Goal: Book appointment/travel/reservation

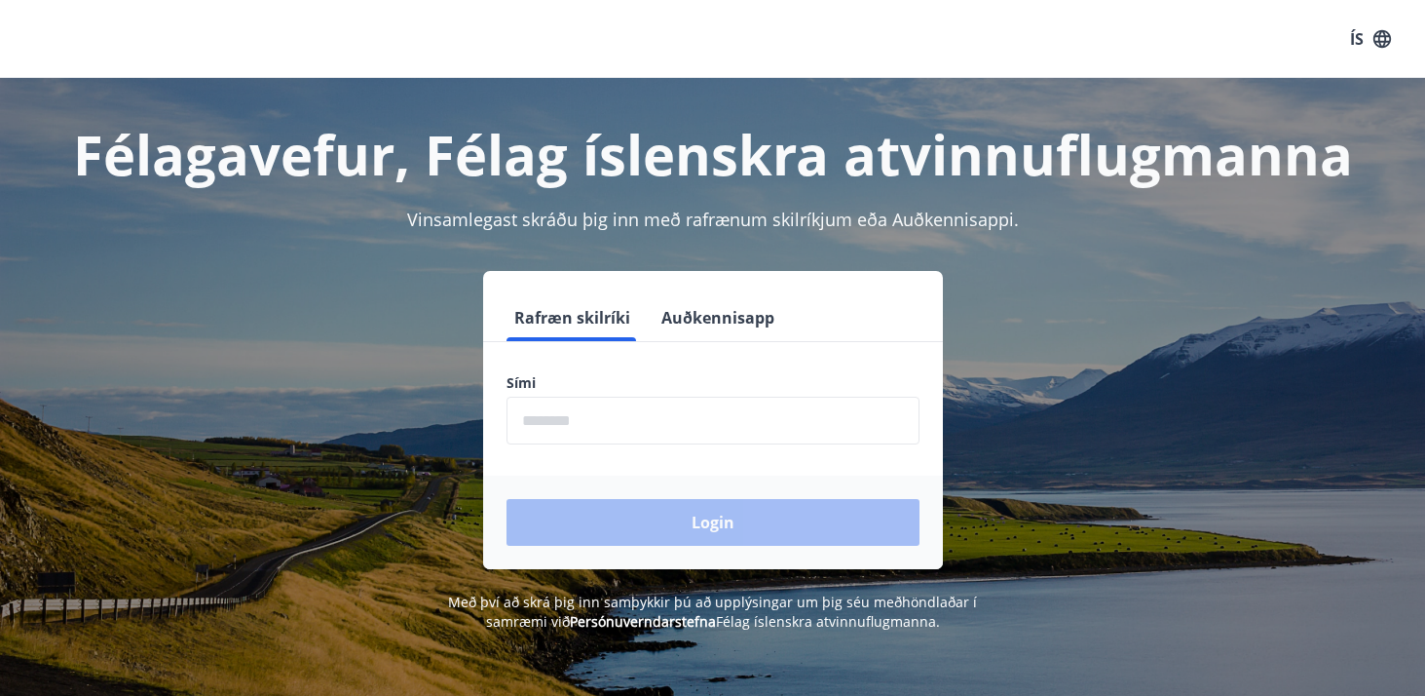
click at [802, 432] on input "phone" at bounding box center [713, 421] width 413 height 48
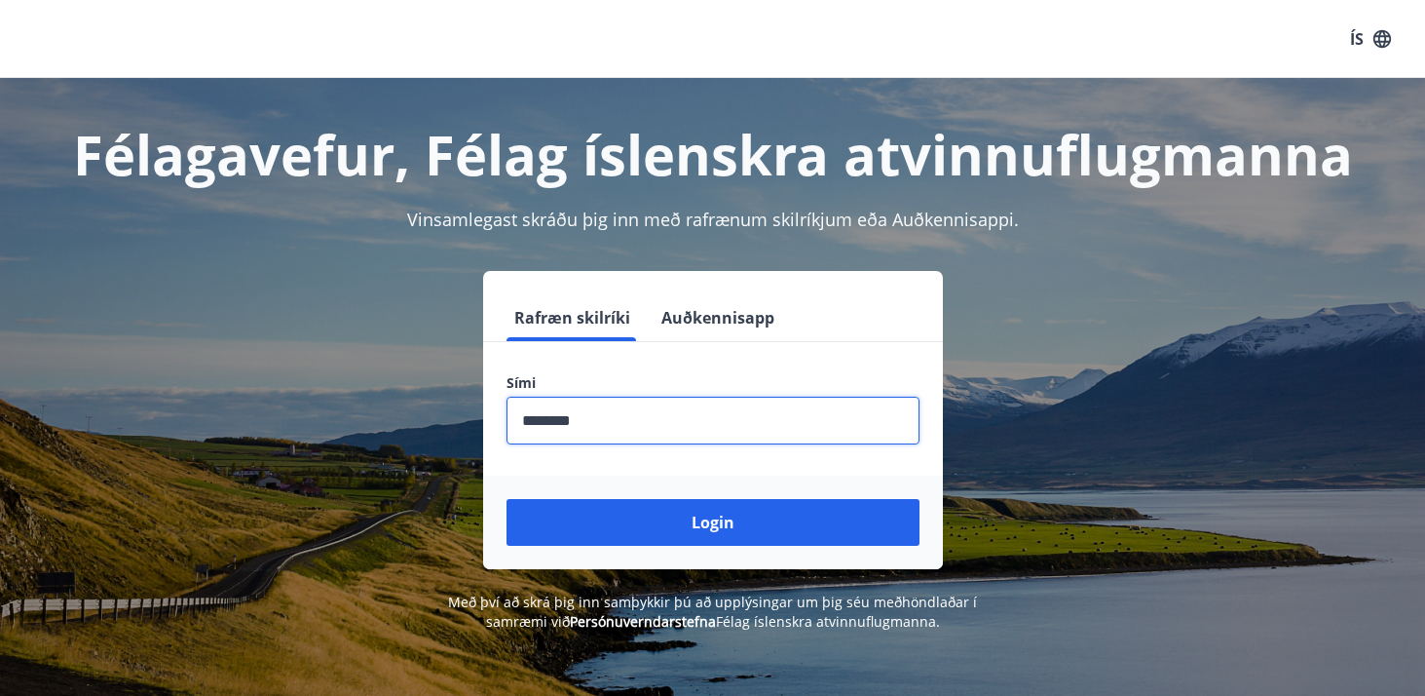
type input "********"
click at [507, 499] on button "Login" at bounding box center [713, 522] width 413 height 47
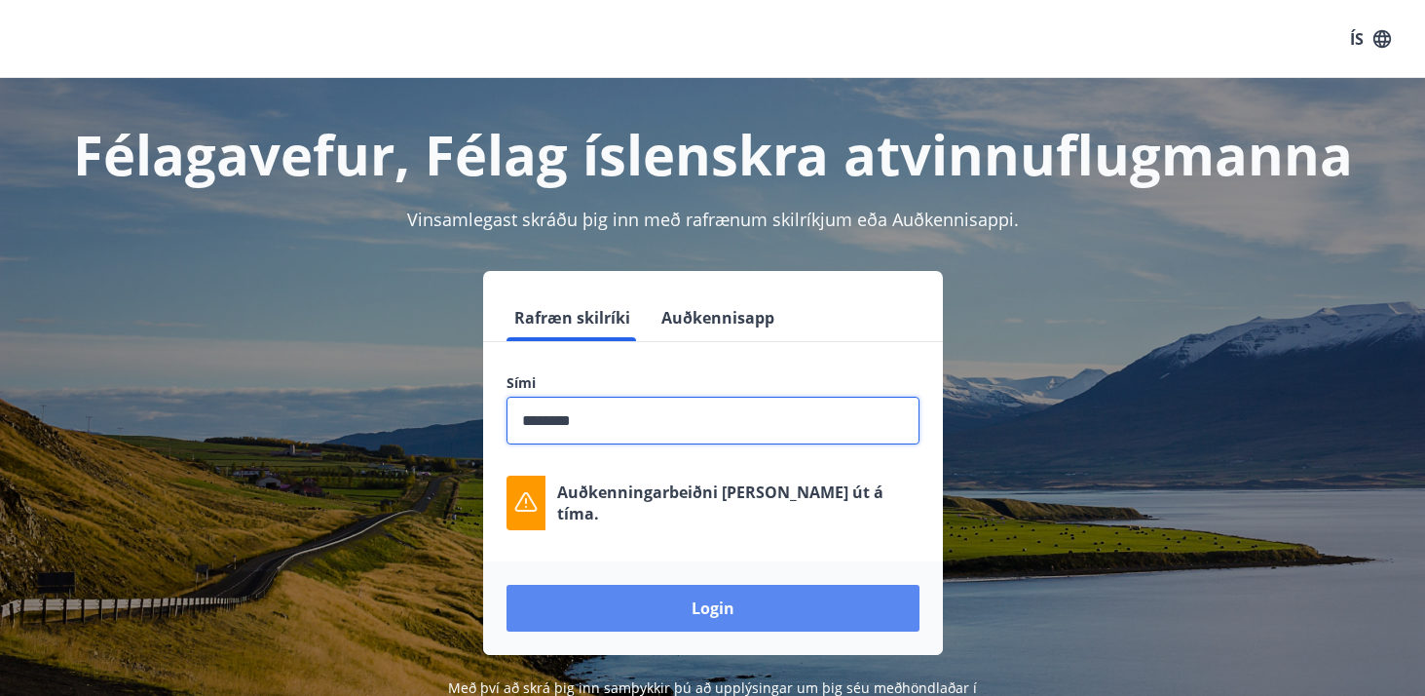
click at [730, 599] on button "Login" at bounding box center [713, 608] width 413 height 47
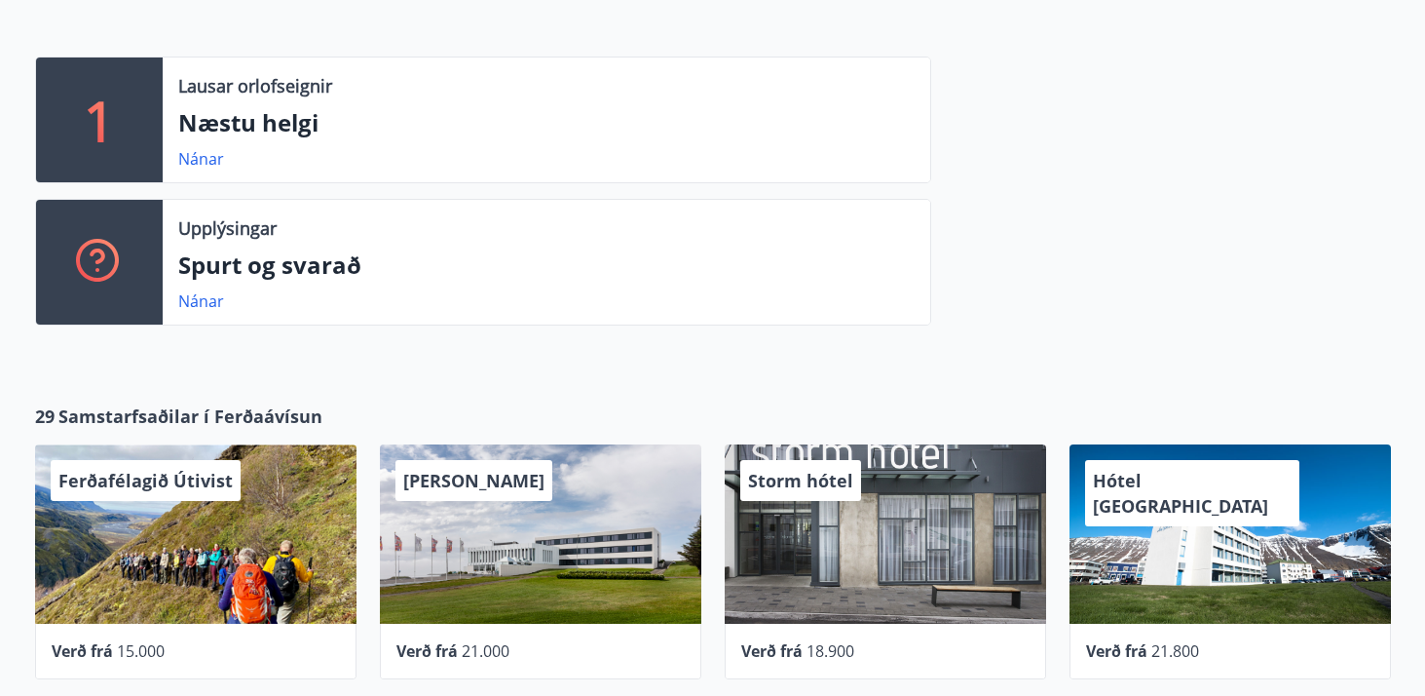
scroll to position [488, 0]
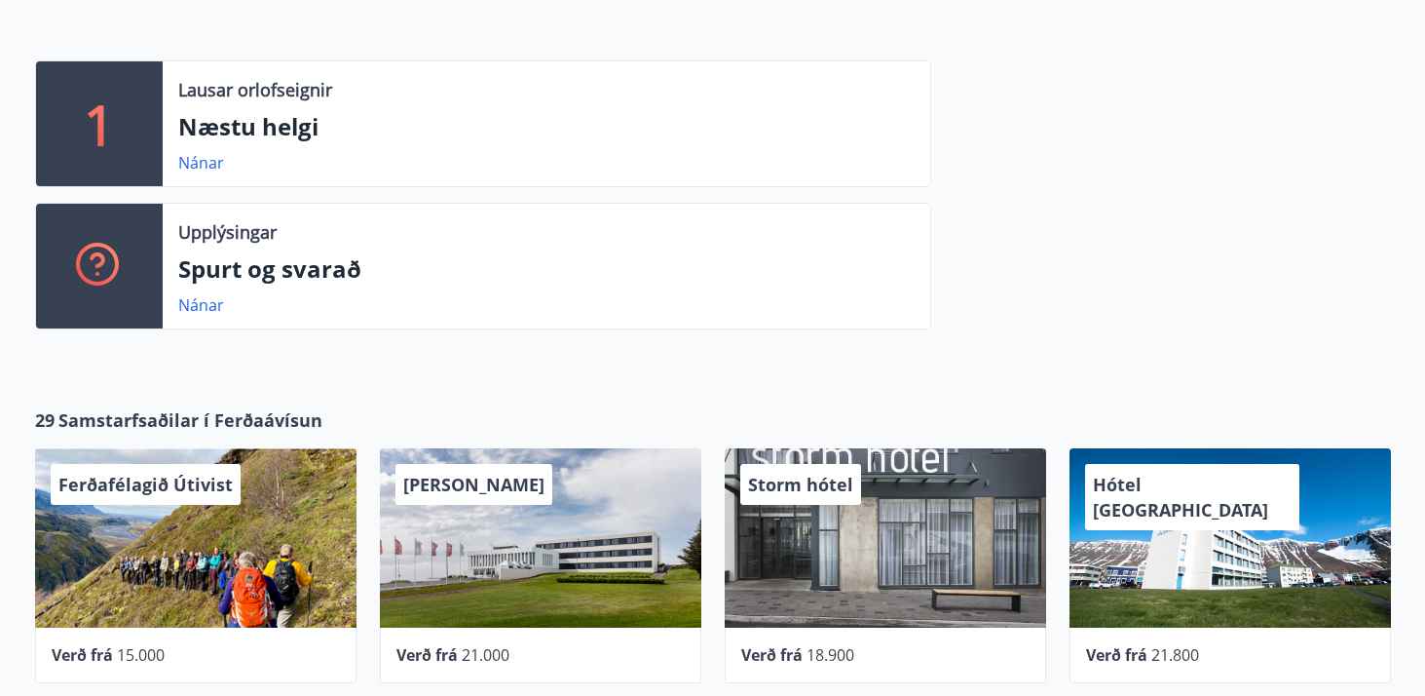
click at [209, 173] on div "Nánar" at bounding box center [208, 162] width 61 height 23
click at [211, 164] on link "Nánar" at bounding box center [201, 162] width 46 height 21
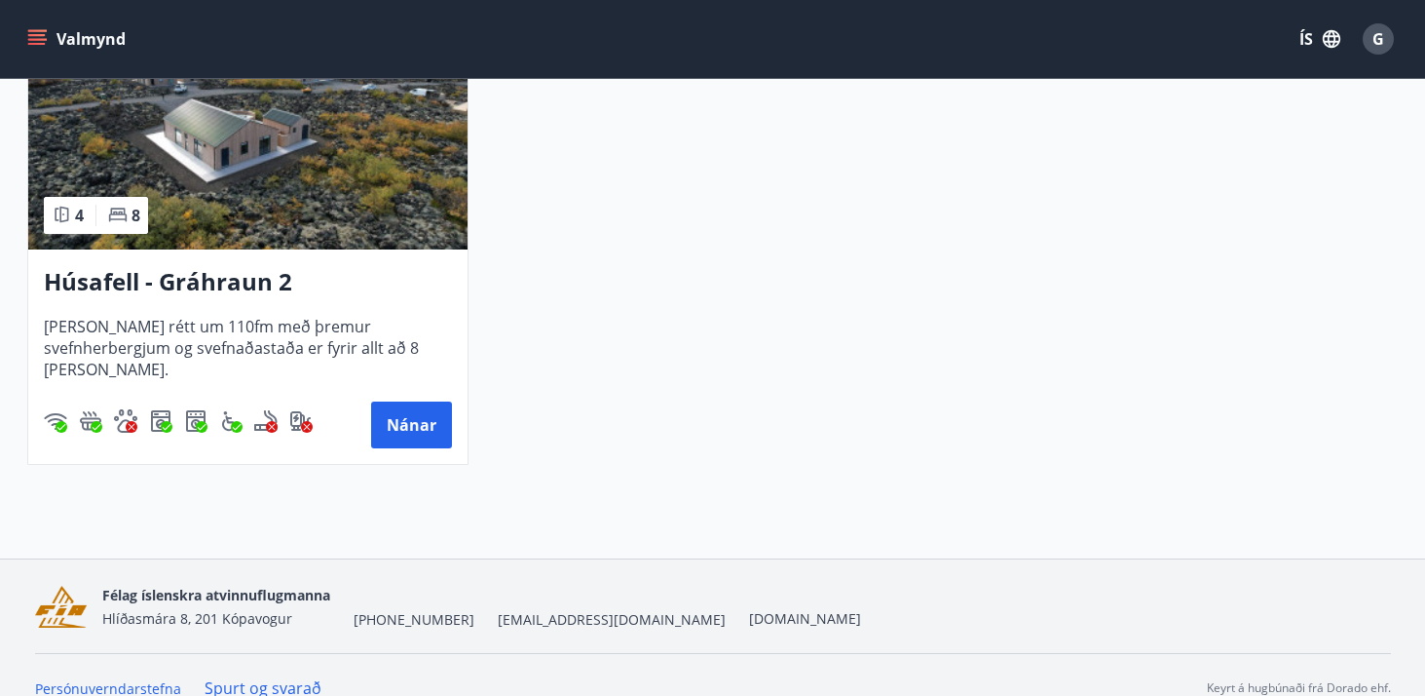
scroll to position [536, 0]
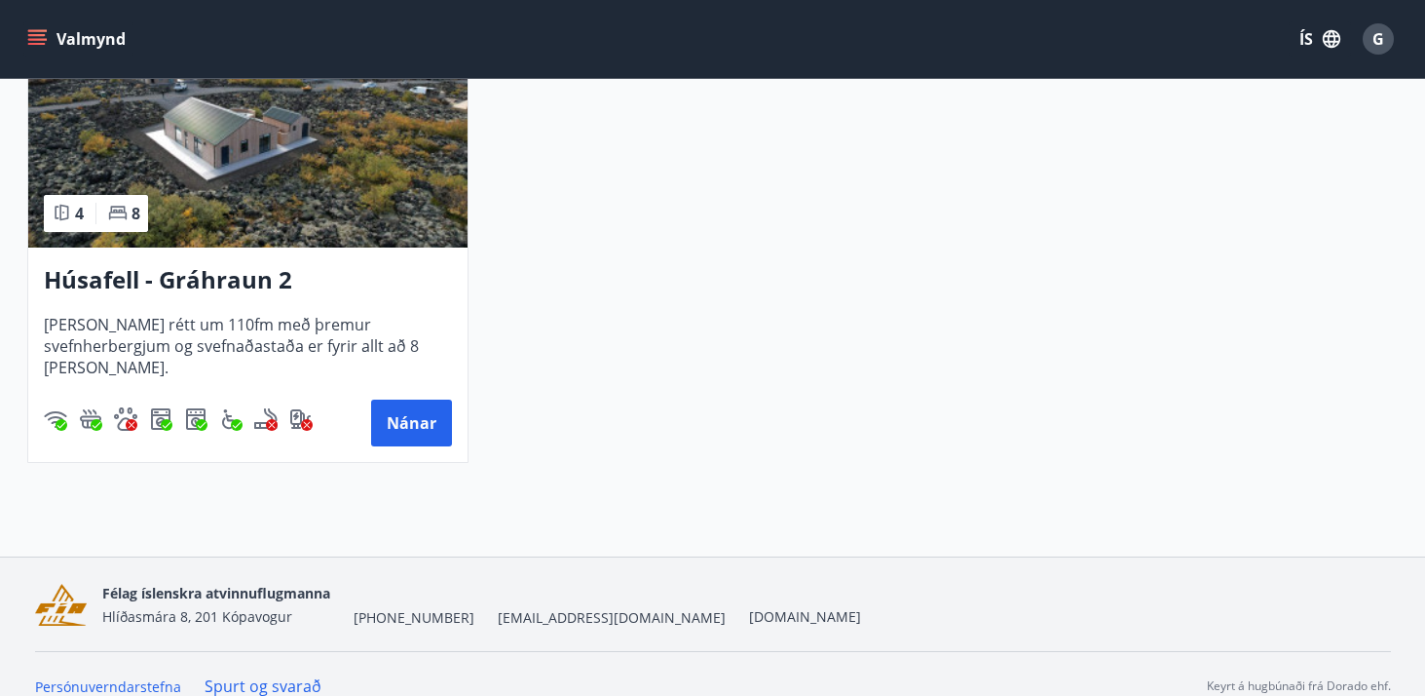
click at [261, 289] on h3 "Húsafell - Gráhraun 2" at bounding box center [248, 280] width 408 height 35
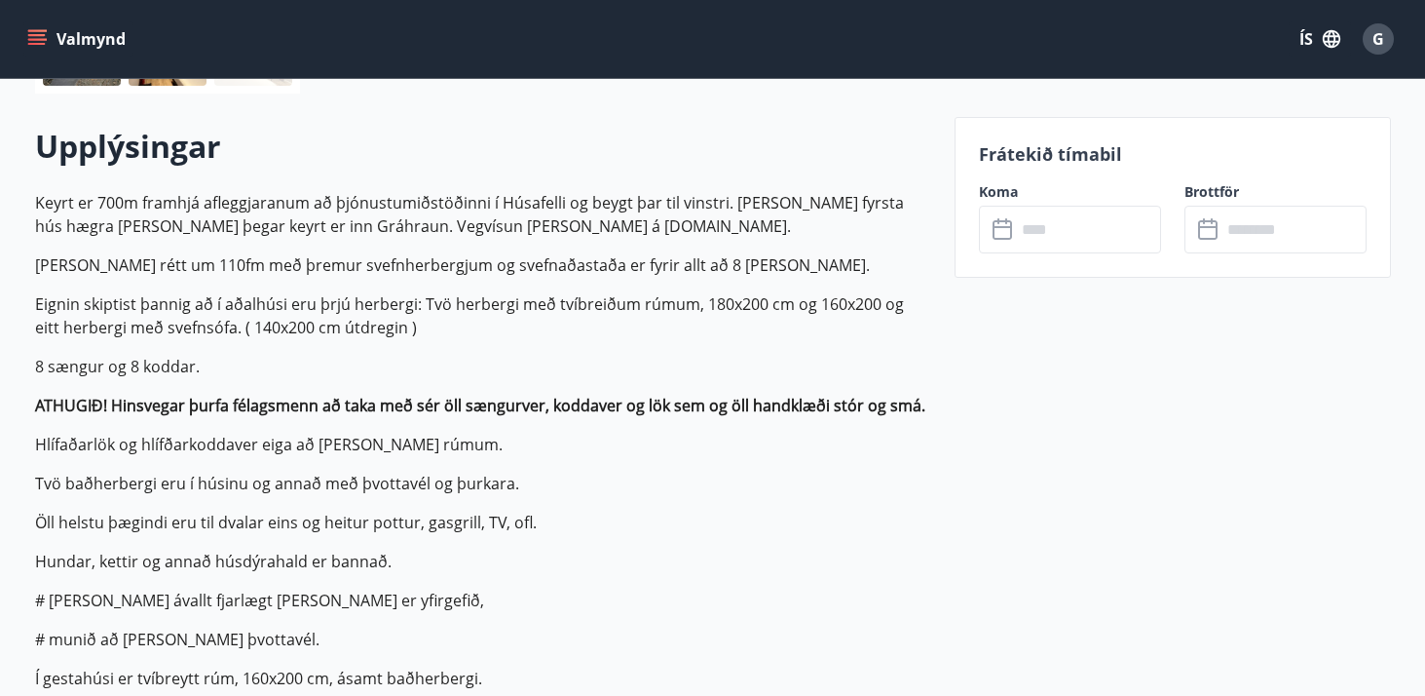
scroll to position [527, 0]
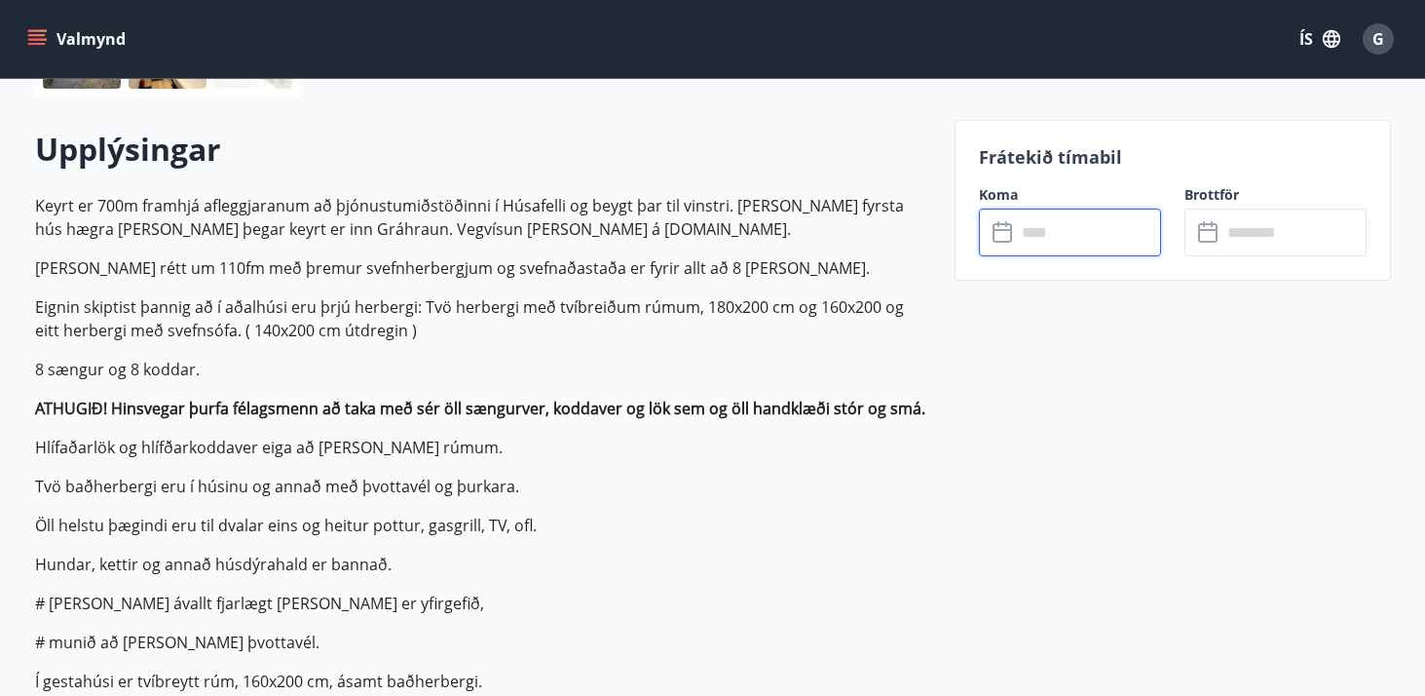
click at [1057, 247] on input "text" at bounding box center [1088, 232] width 145 height 48
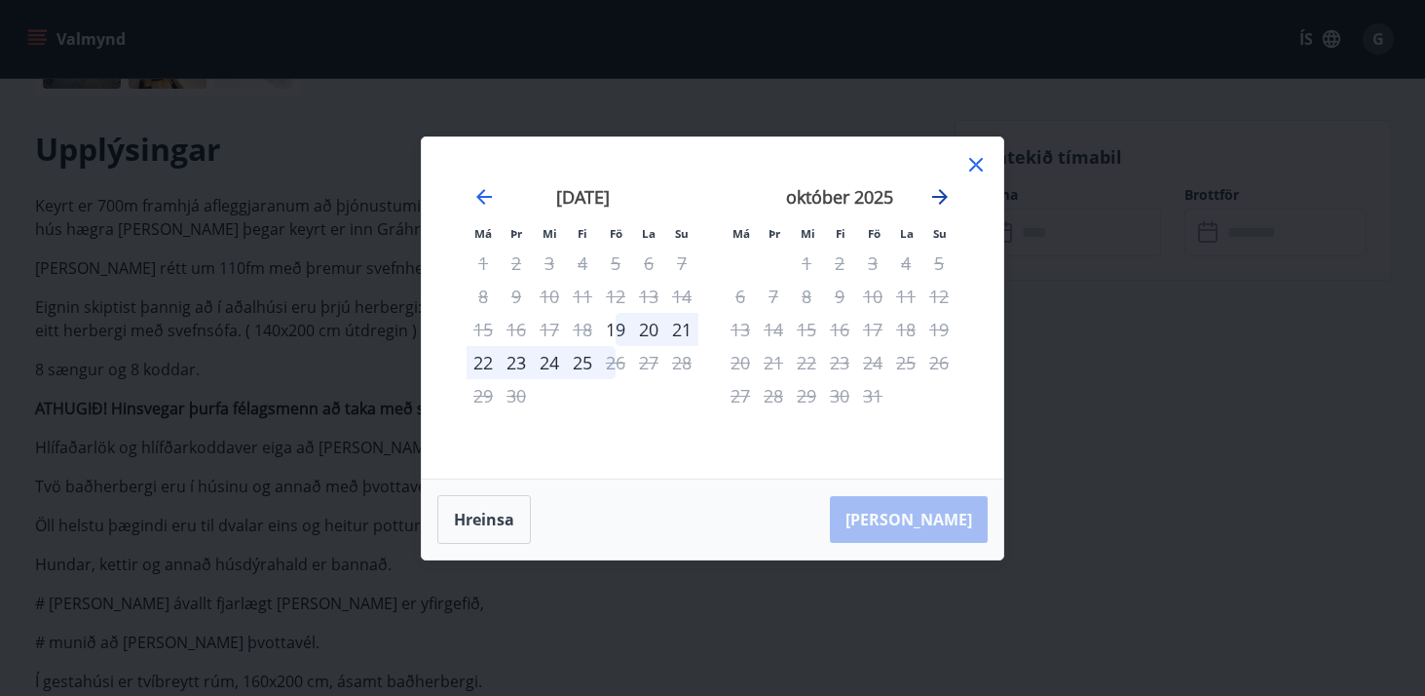
click at [942, 195] on icon "Move forward to switch to the next month." at bounding box center [939, 196] width 23 height 23
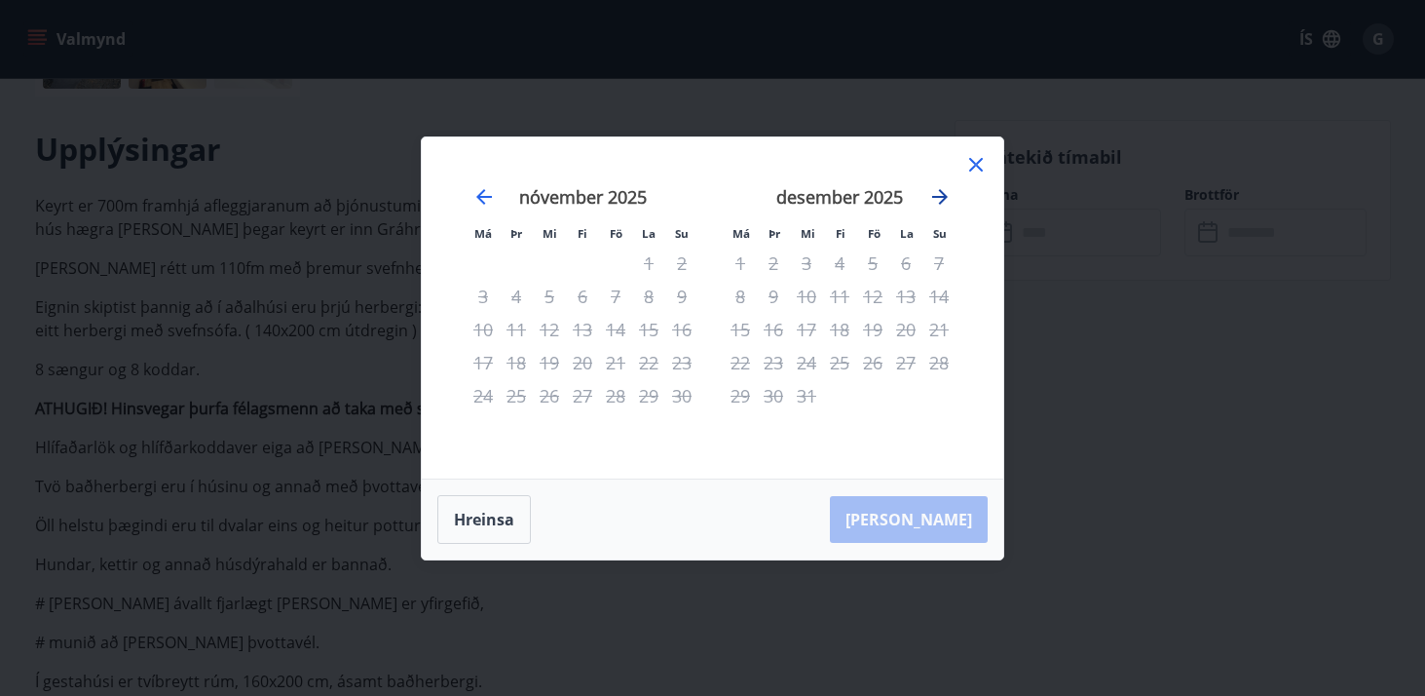
click at [938, 188] on icon "Move forward to switch to the next month." at bounding box center [939, 196] width 23 height 23
click at [978, 165] on icon at bounding box center [976, 164] width 23 height 23
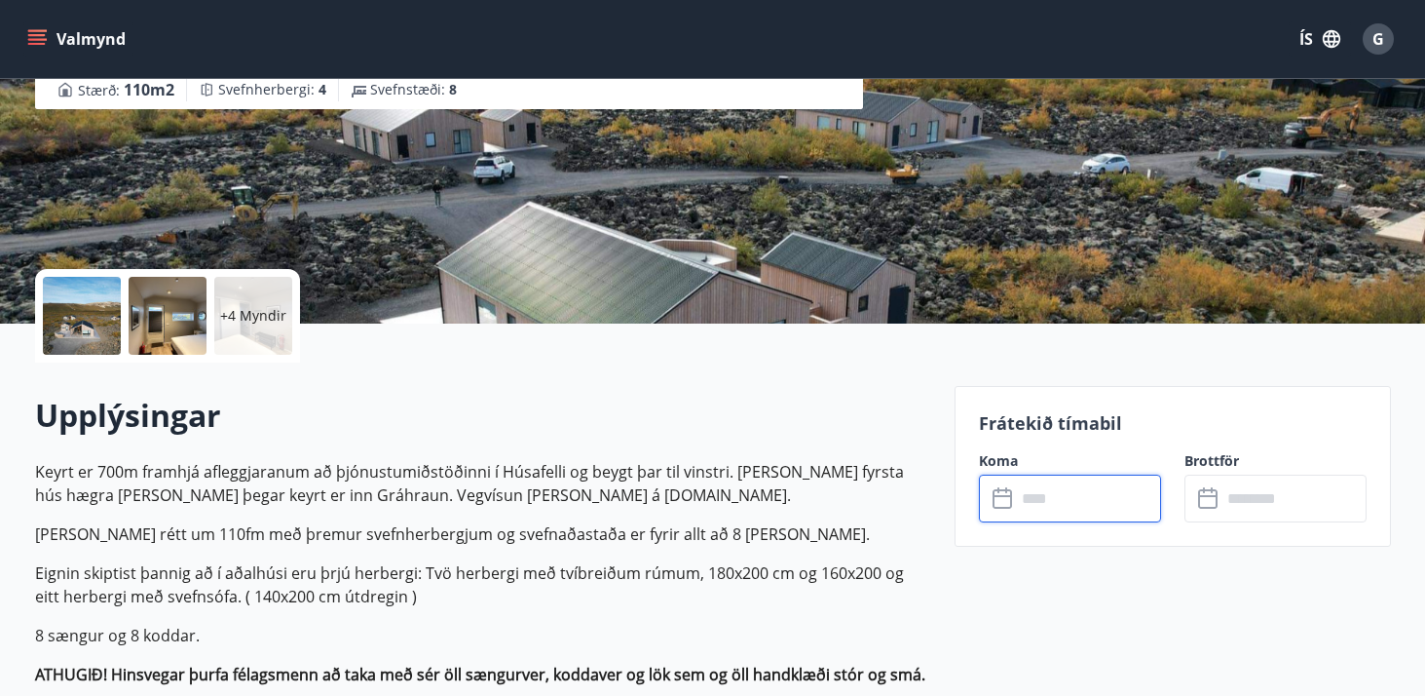
scroll to position [0, 0]
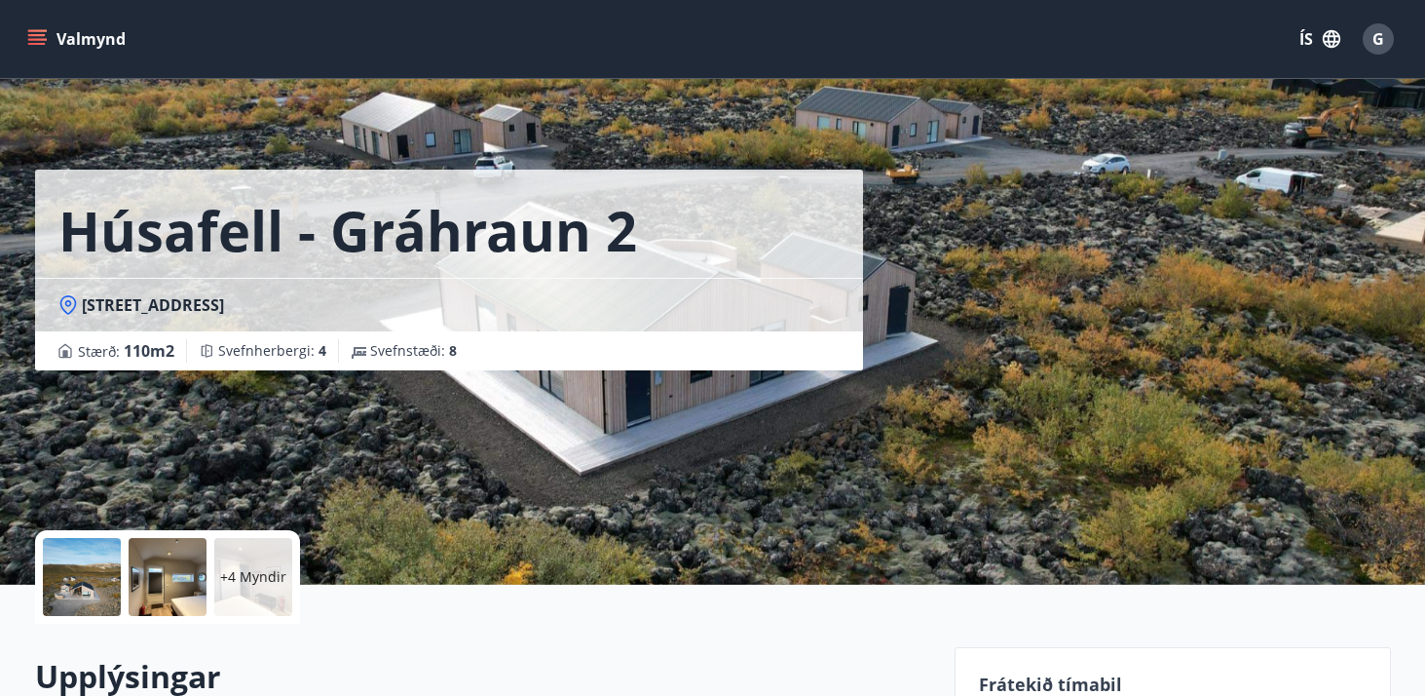
click at [51, 46] on button "Valmynd" at bounding box center [78, 38] width 110 height 35
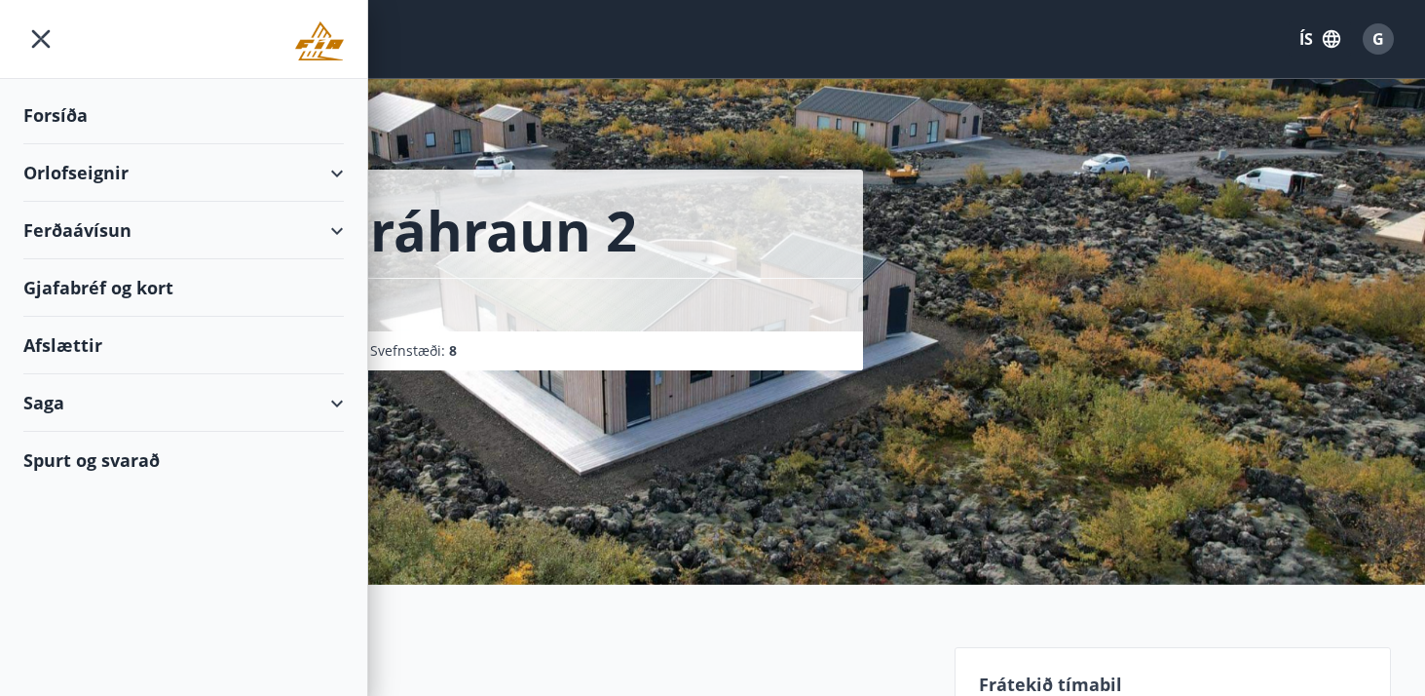
click at [324, 160] on div "Orlofseignir" at bounding box center [183, 172] width 321 height 57
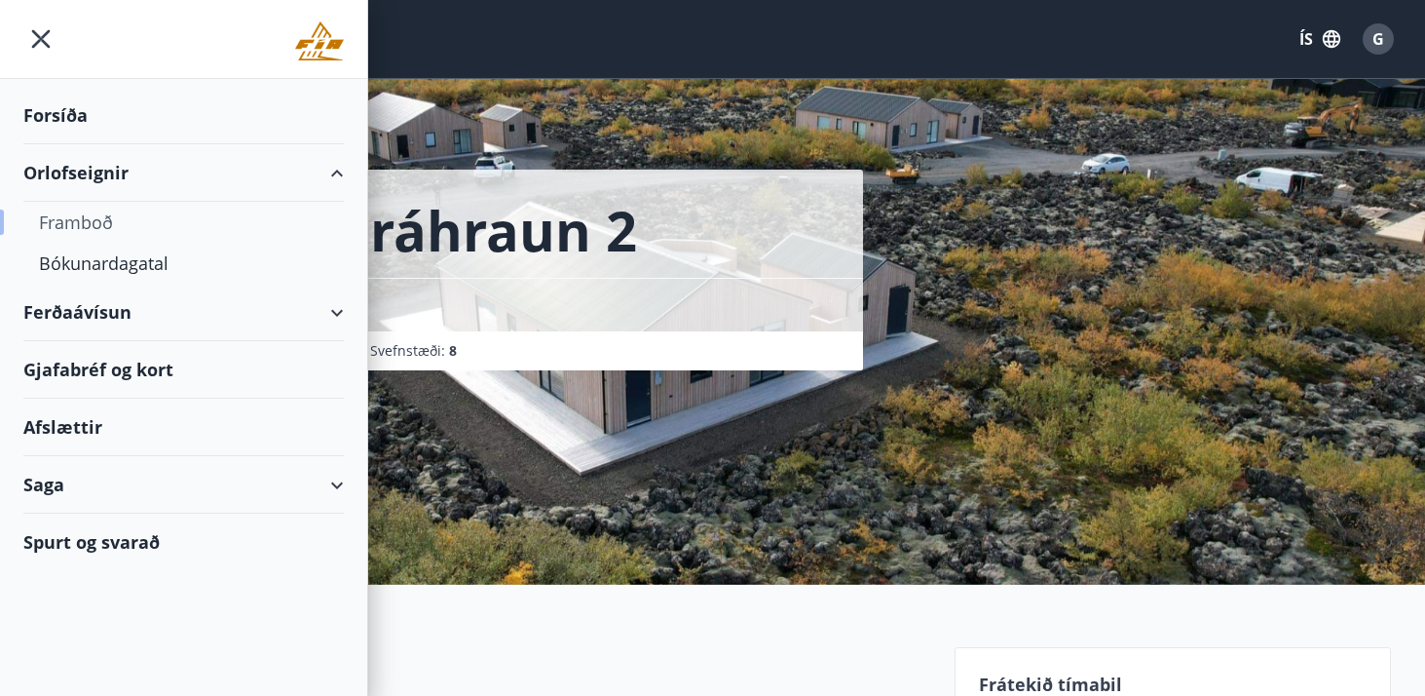
click at [100, 229] on div "Framboð" at bounding box center [183, 222] width 289 height 41
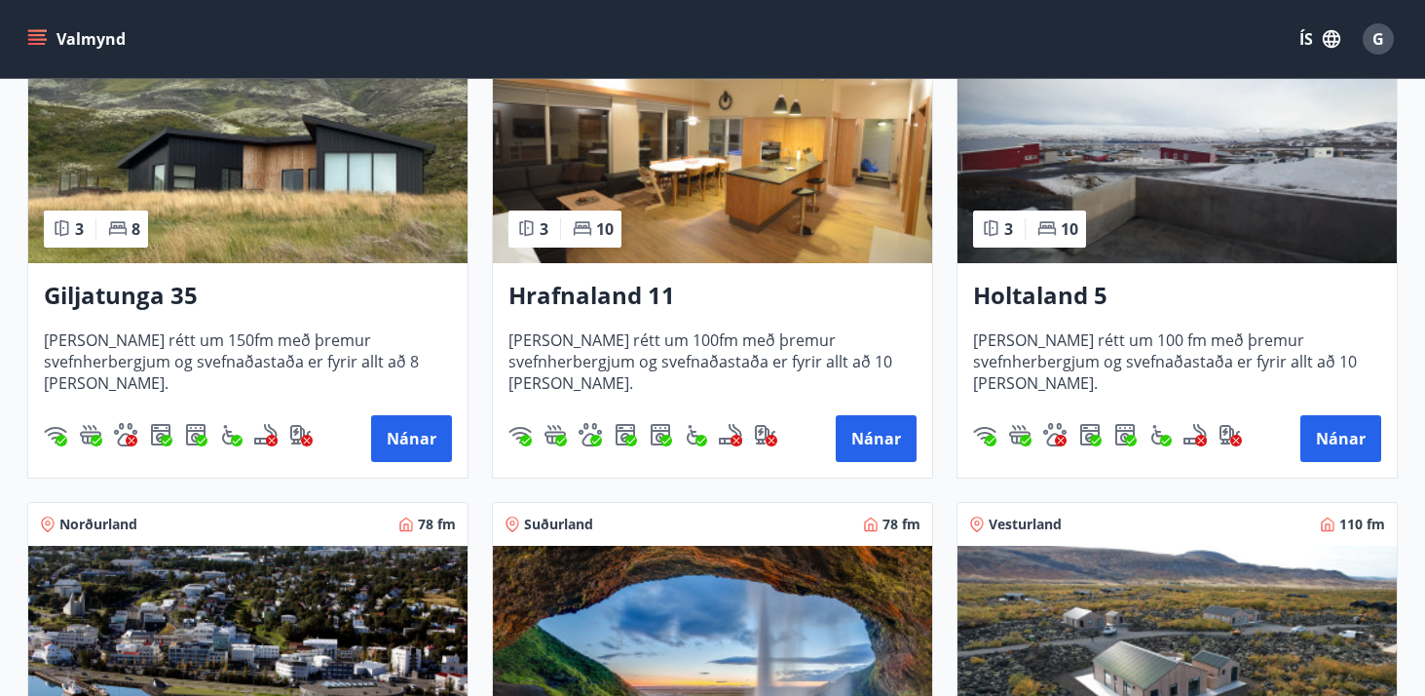
scroll to position [470, 0]
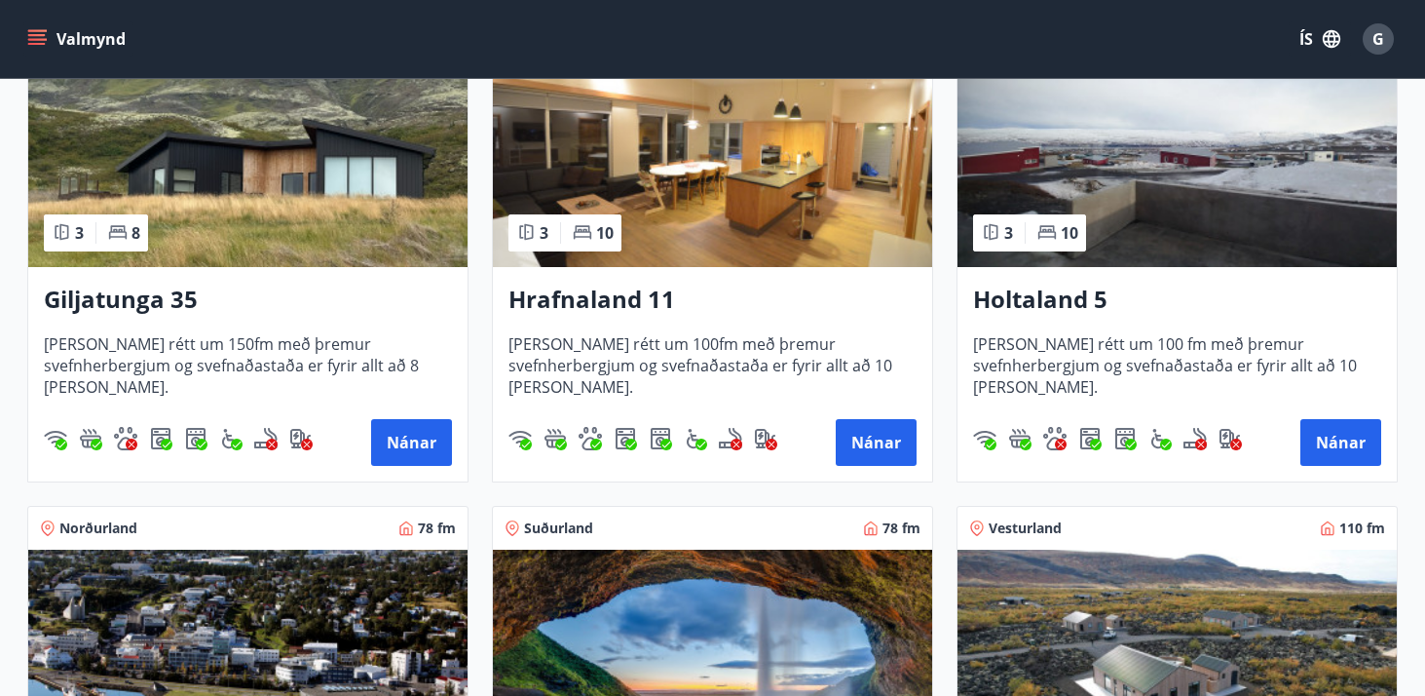
click at [185, 295] on h3 "Giljatunga 35" at bounding box center [248, 300] width 408 height 35
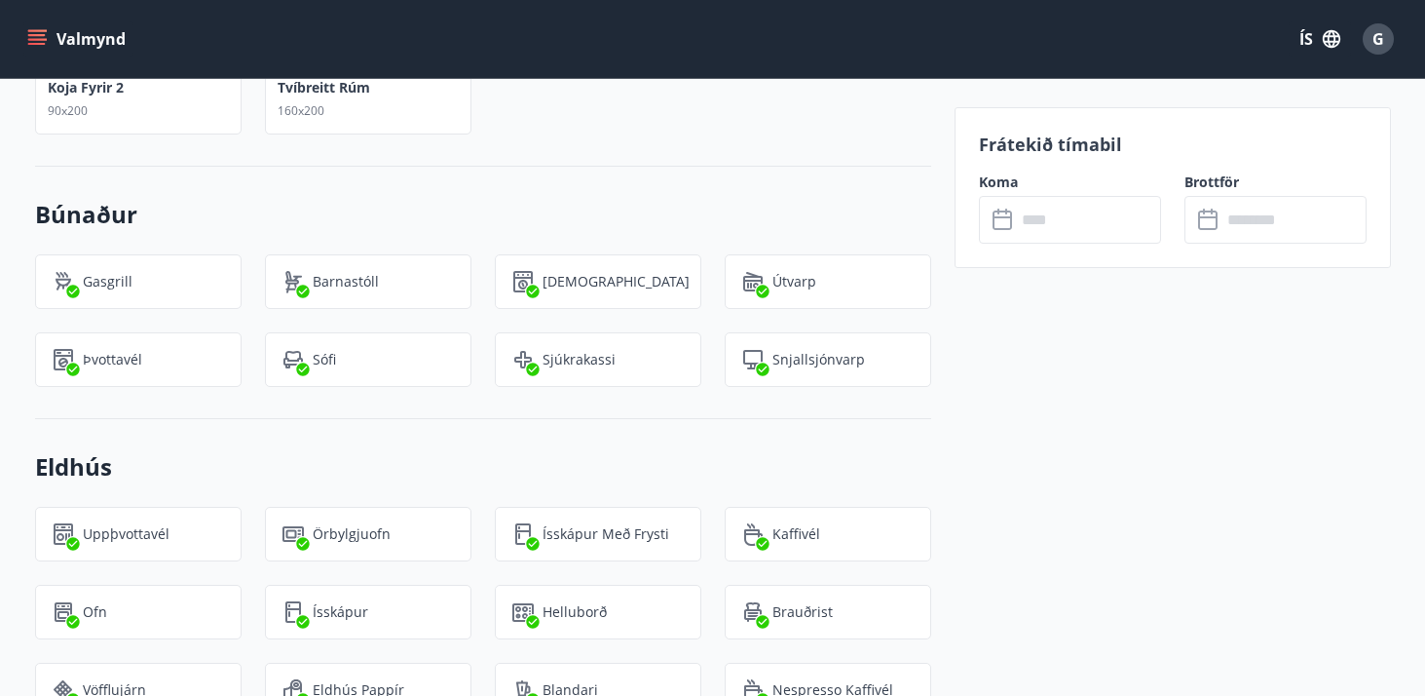
scroll to position [1738, 0]
click at [1058, 228] on input "text" at bounding box center [1088, 220] width 145 height 48
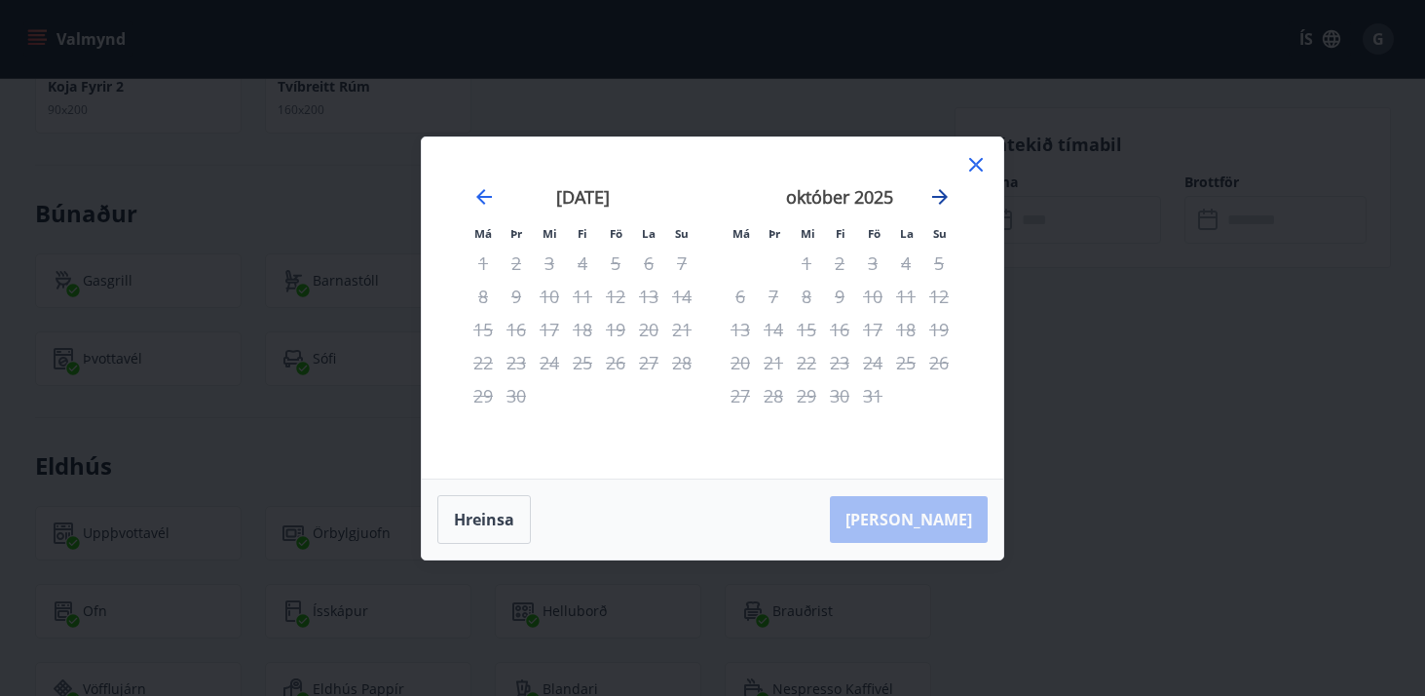
click at [944, 192] on icon "Move forward to switch to the next month." at bounding box center [939, 196] width 23 height 23
click at [977, 163] on icon at bounding box center [976, 165] width 14 height 14
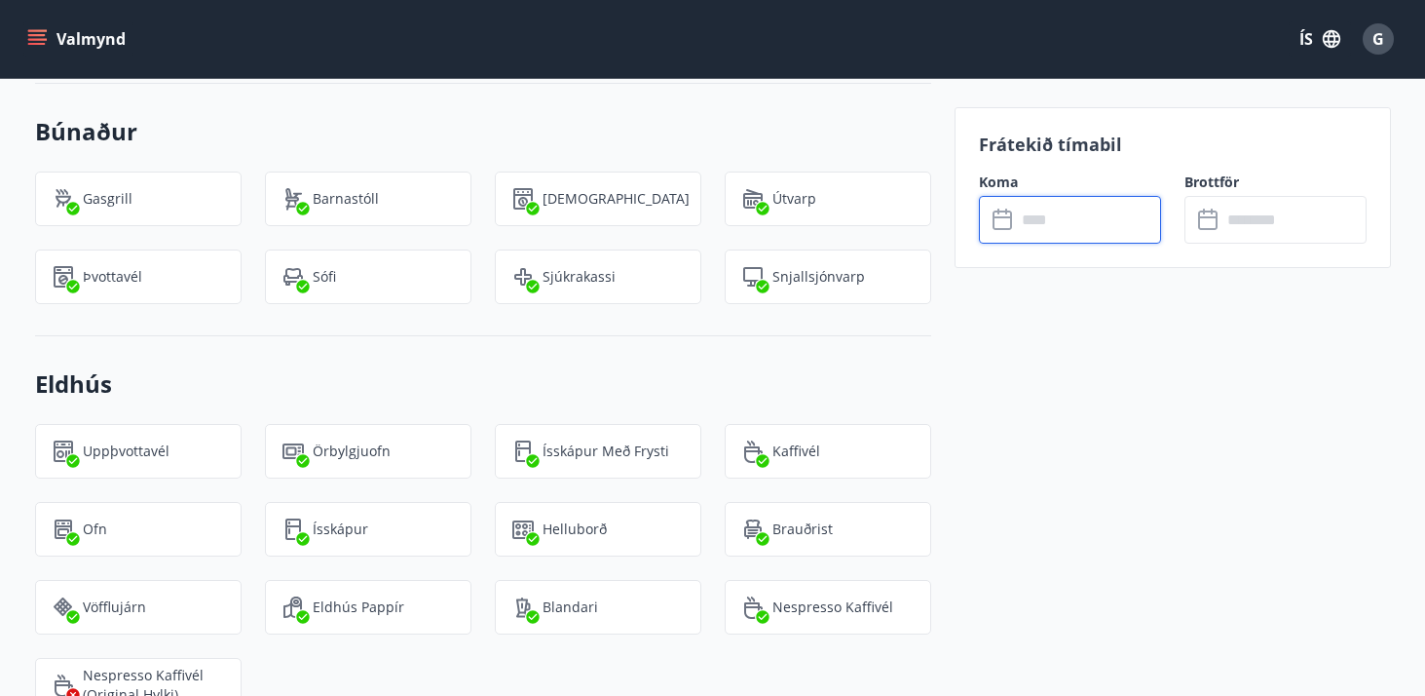
scroll to position [1534, 0]
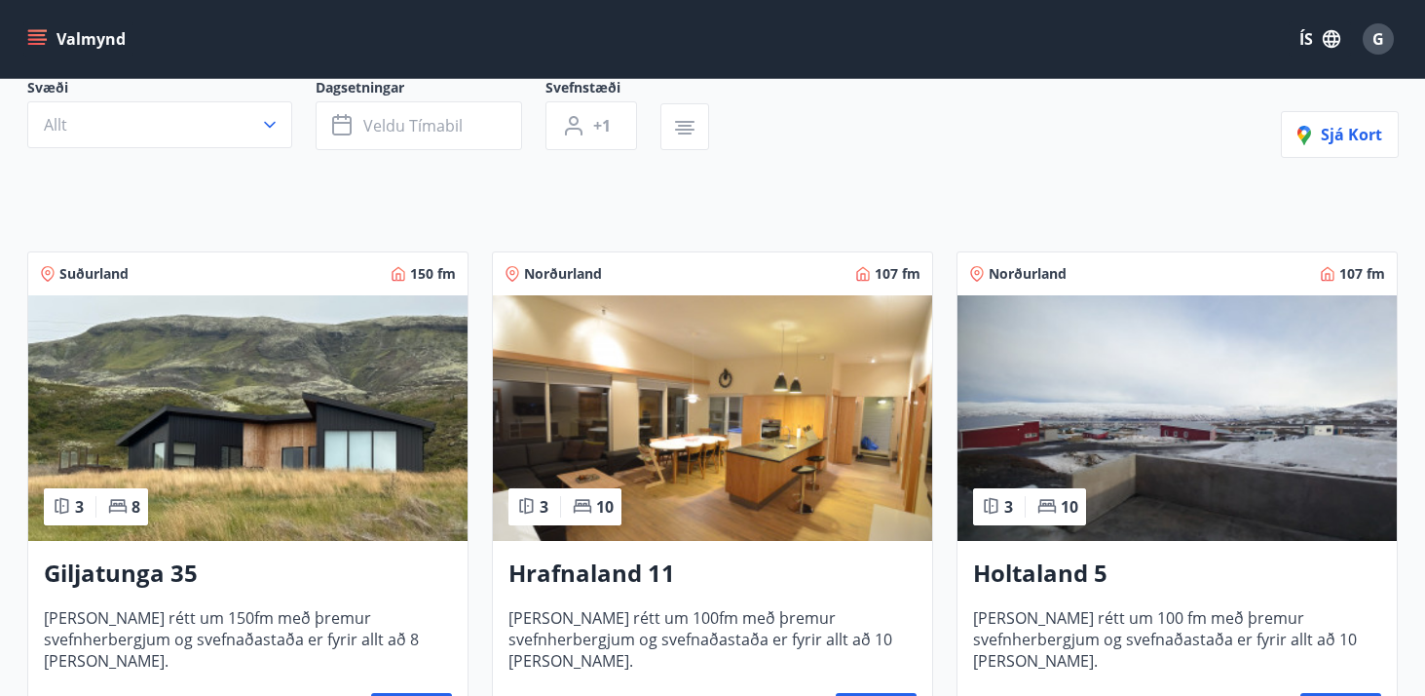
scroll to position [241, 0]
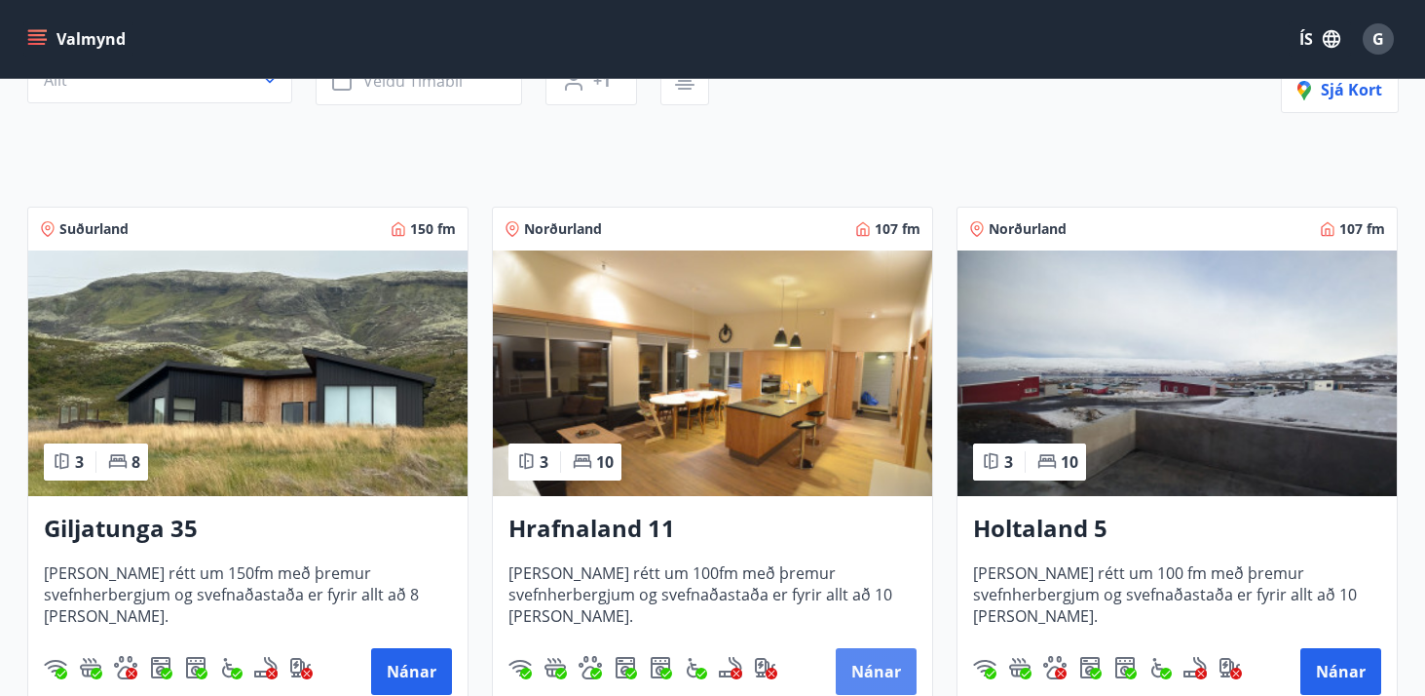
click at [880, 672] on button "Nánar" at bounding box center [876, 671] width 81 height 47
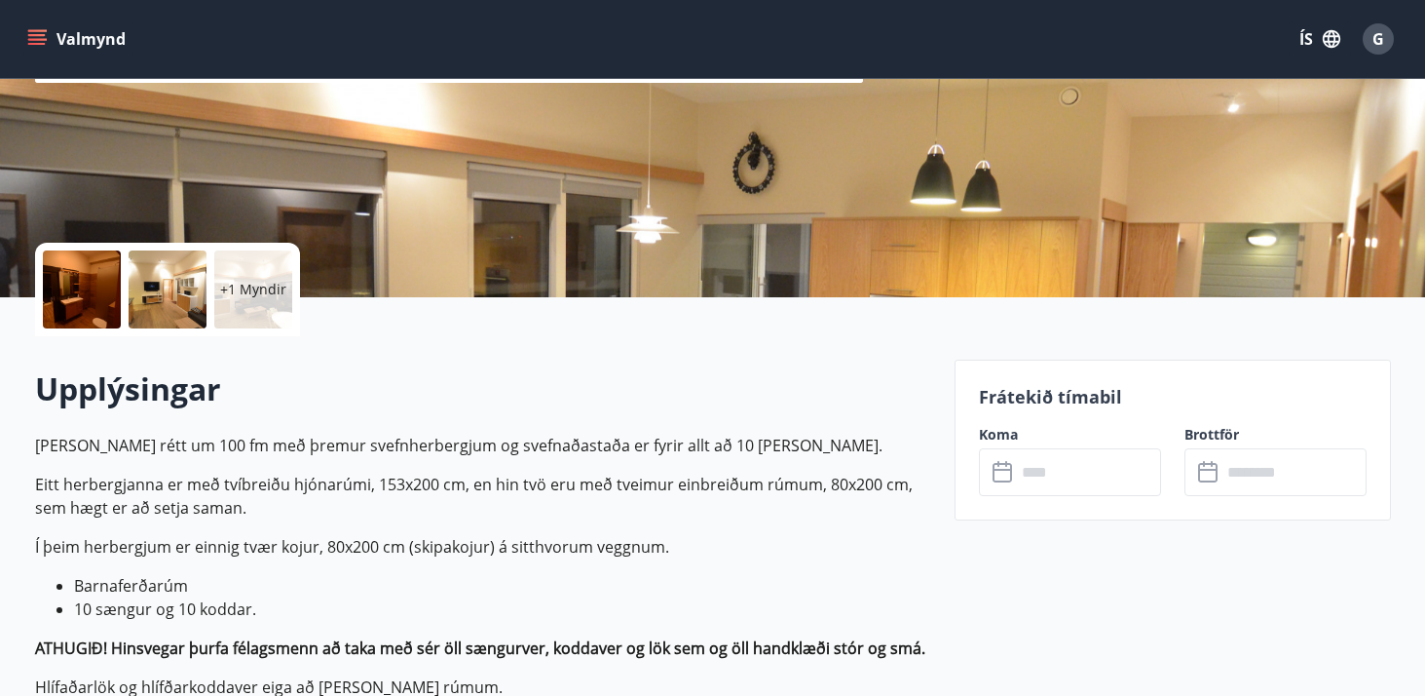
scroll to position [288, 0]
click at [1050, 482] on input "text" at bounding box center [1088, 471] width 145 height 48
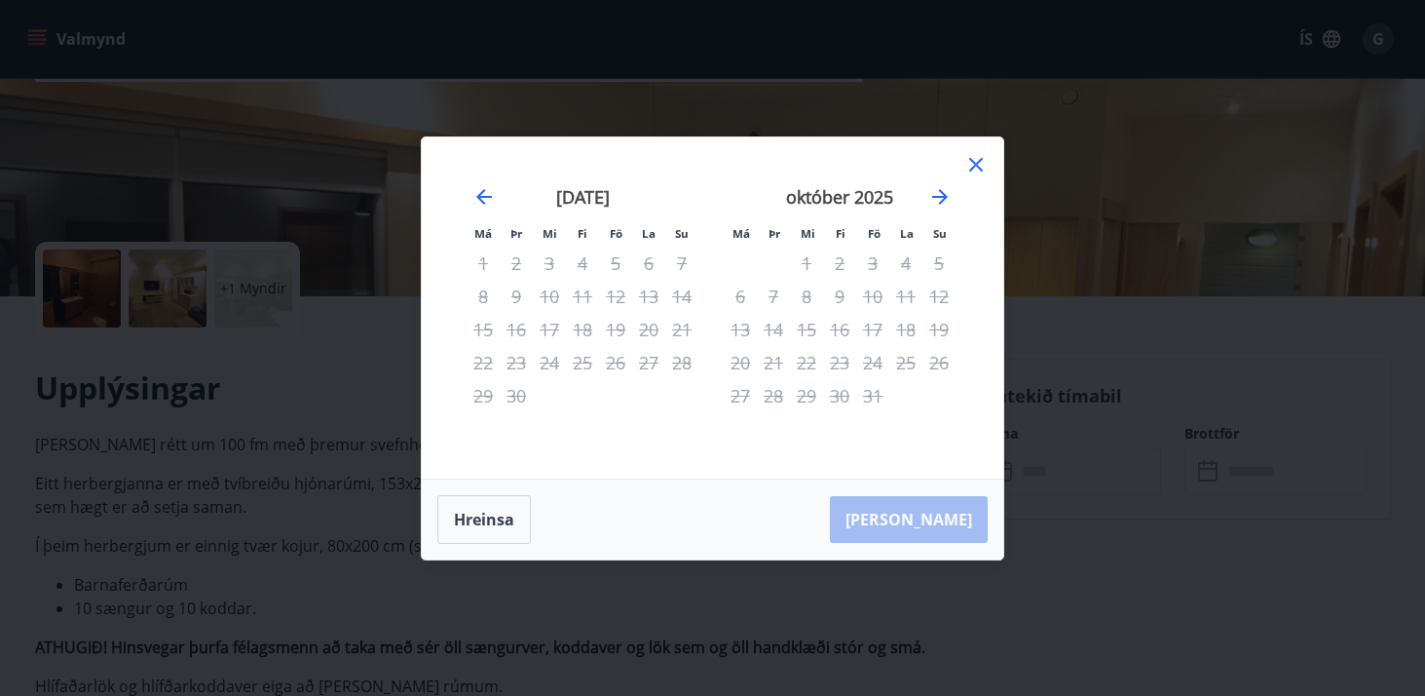
click at [976, 166] on icon at bounding box center [976, 164] width 23 height 23
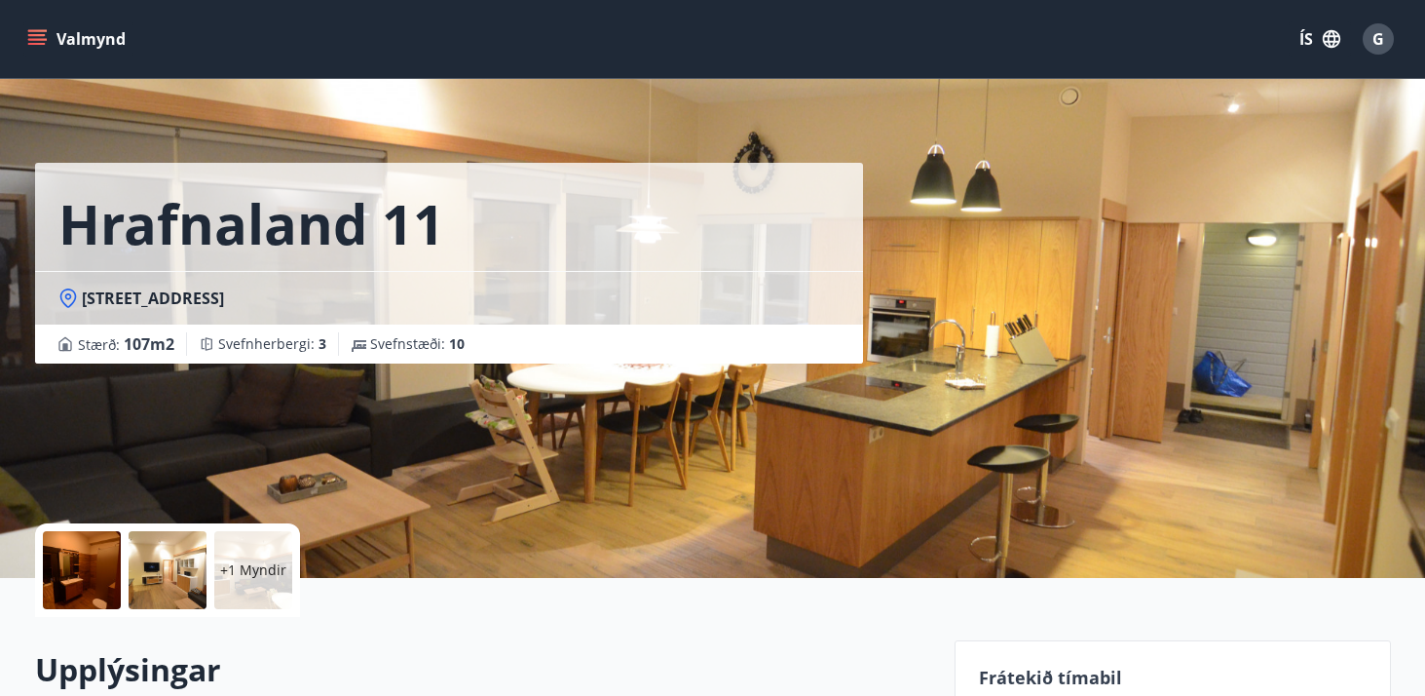
scroll to position [0, 0]
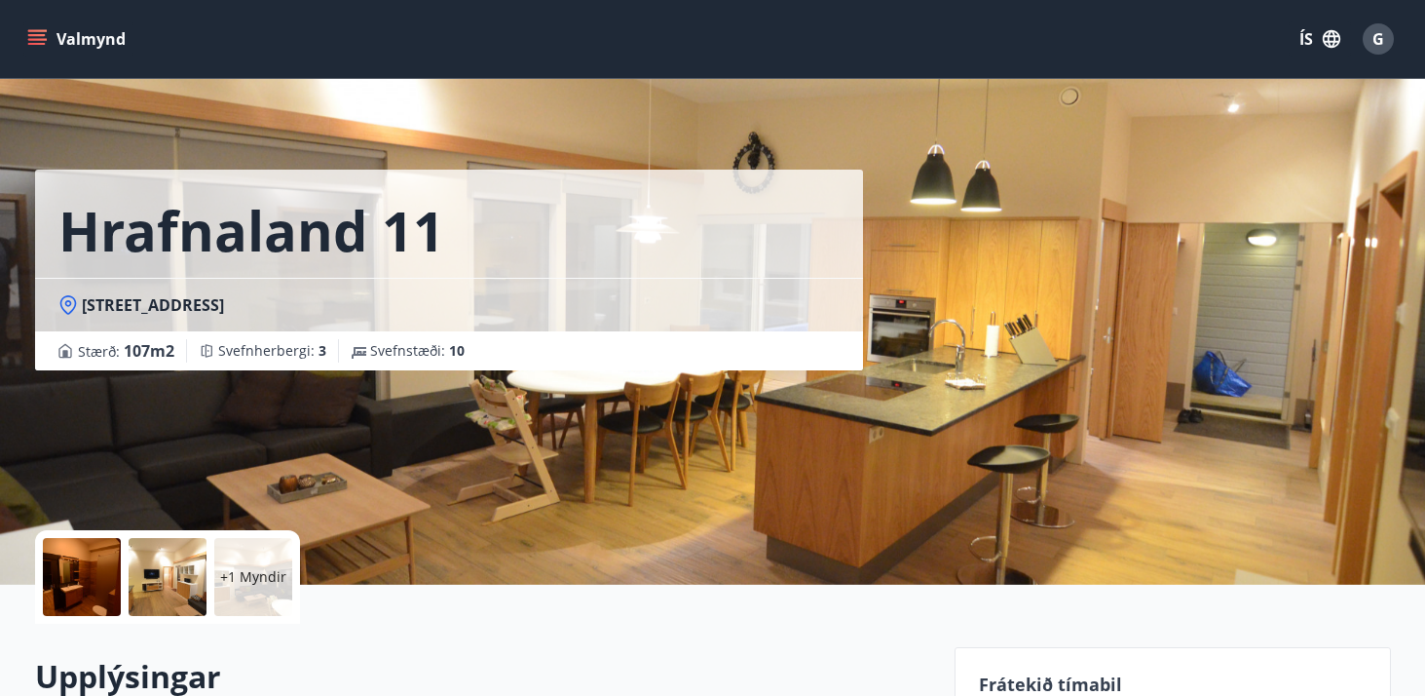
click at [57, 49] on button "Valmynd" at bounding box center [78, 38] width 110 height 35
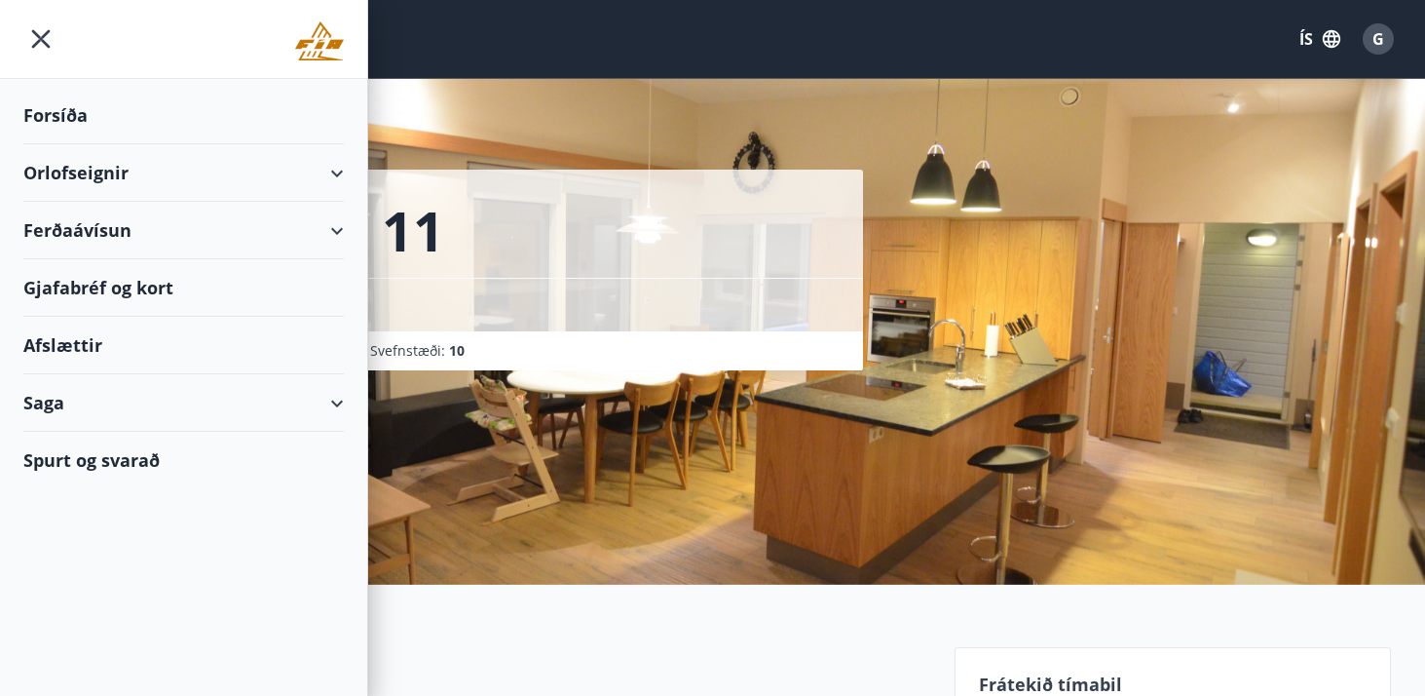
click at [322, 176] on div "Orlofseignir" at bounding box center [183, 172] width 321 height 57
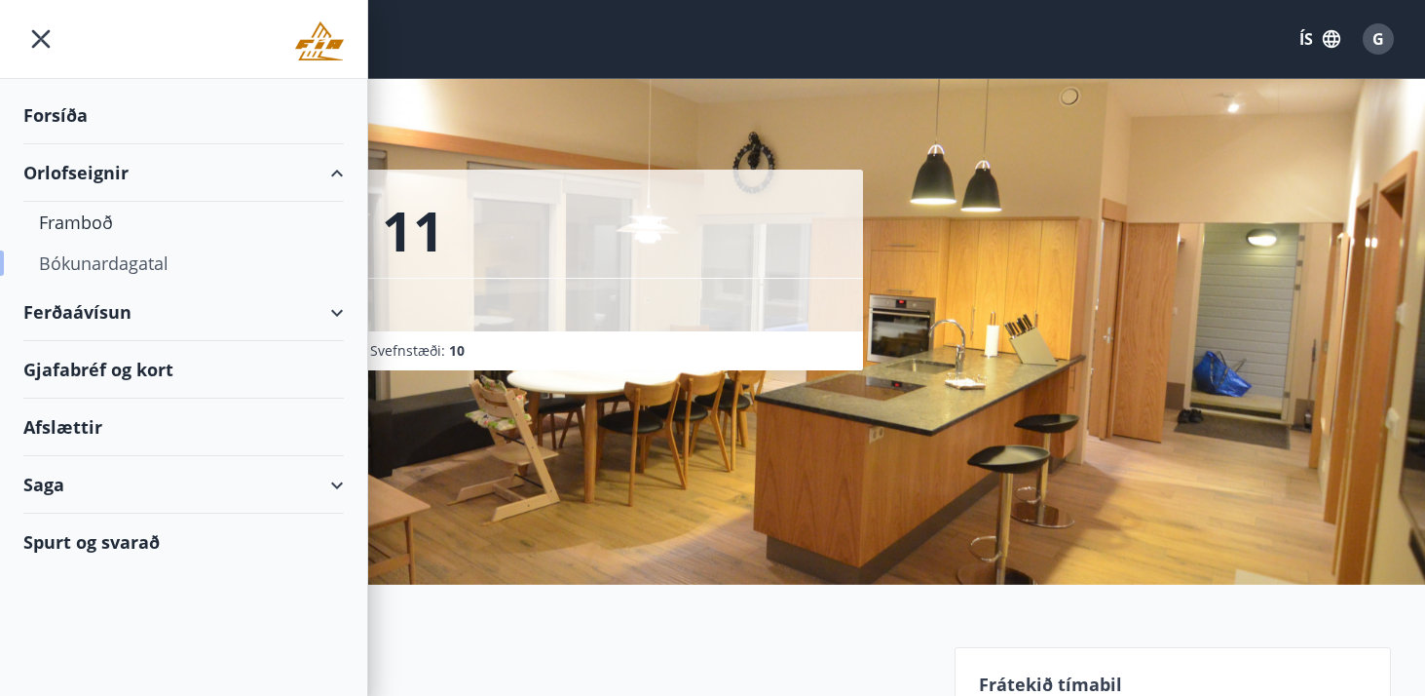
click at [147, 255] on div "Bókunardagatal" at bounding box center [183, 263] width 289 height 41
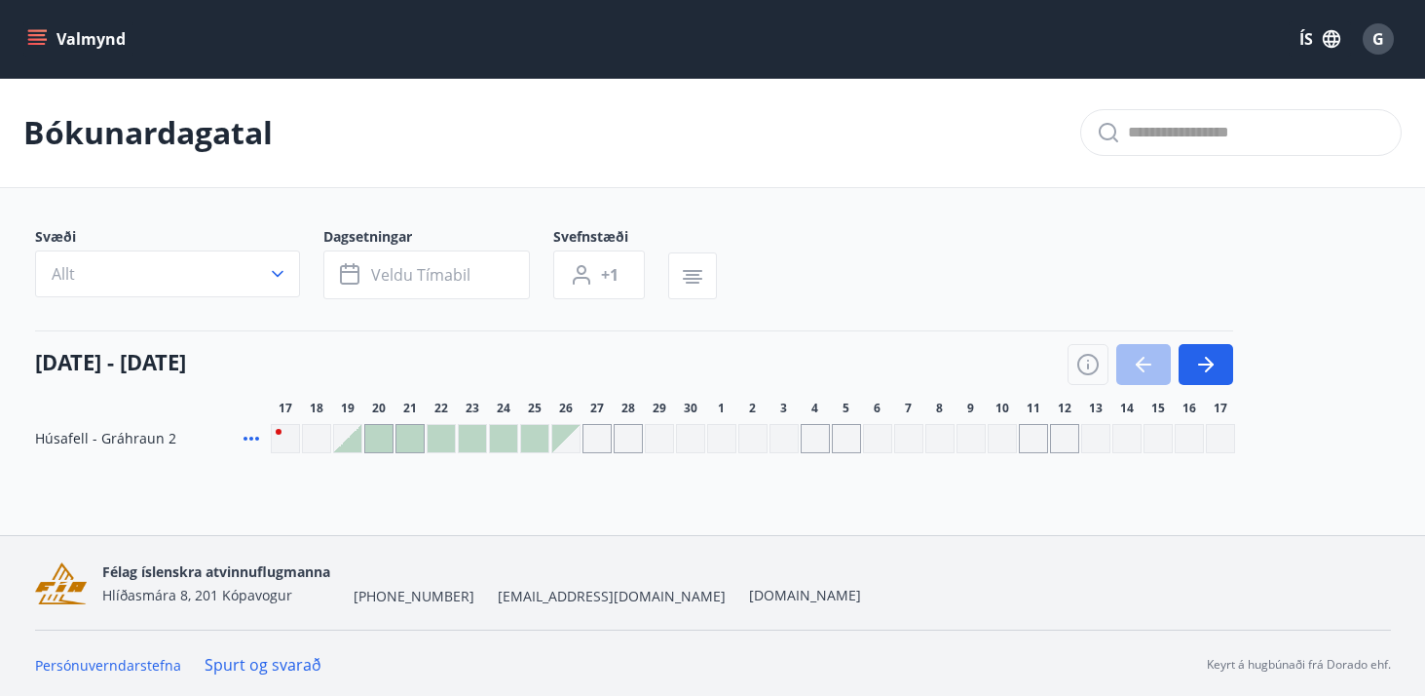
scroll to position [3, 0]
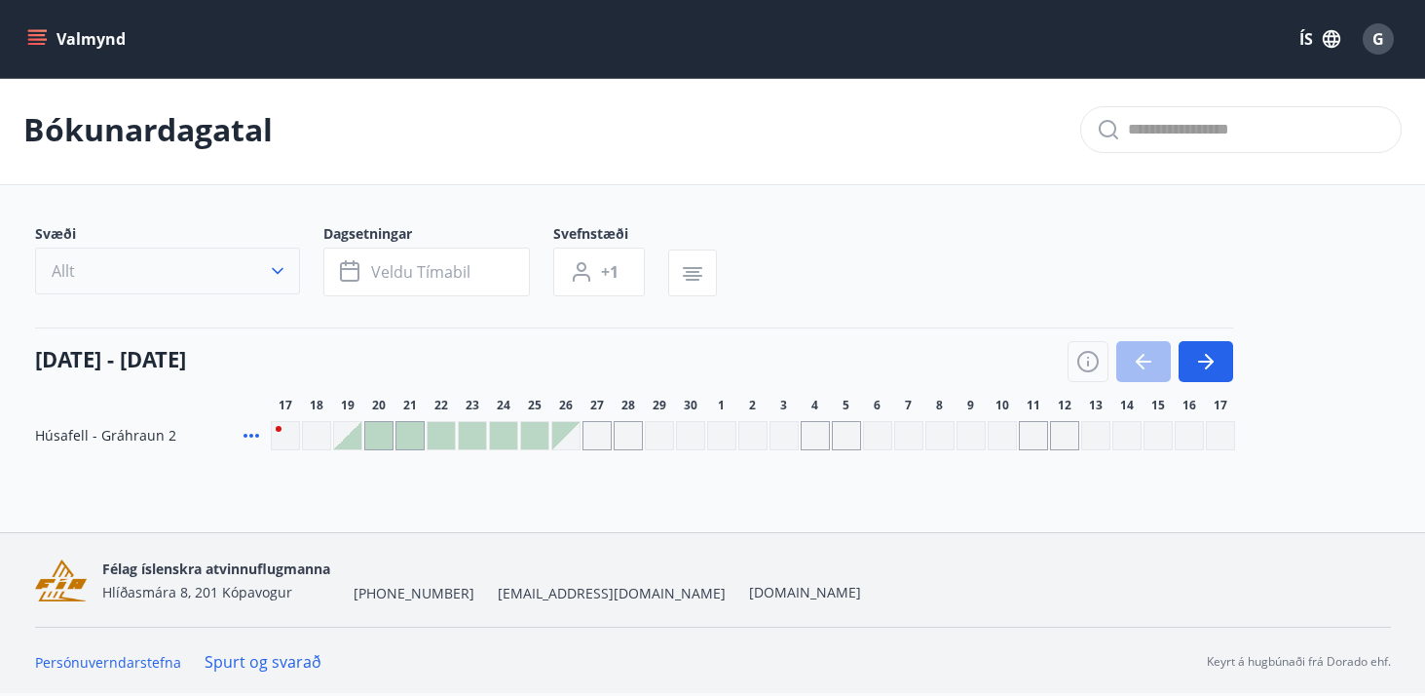
click at [280, 281] on button "Allt" at bounding box center [167, 270] width 265 height 47
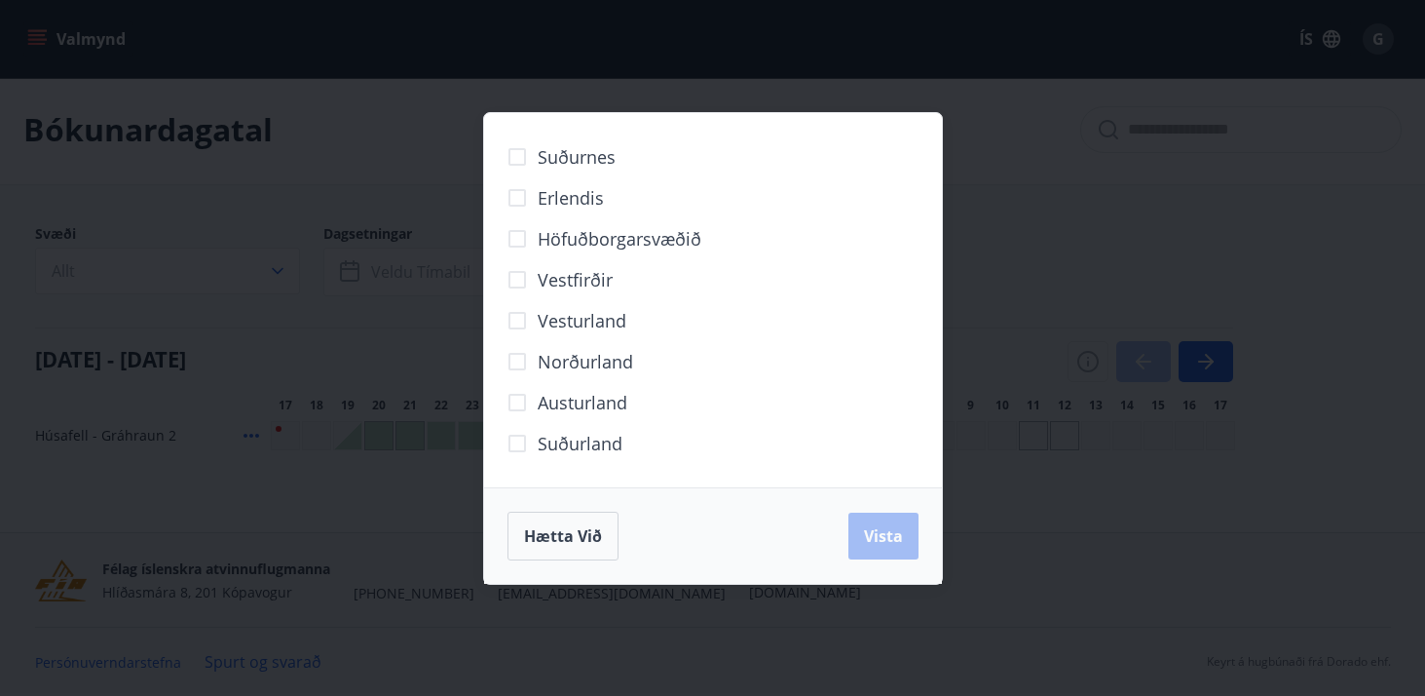
click at [331, 207] on div "Suðurnes Erlendis Höfuðborgarsvæðið [GEOGRAPHIC_DATA] [GEOGRAPHIC_DATA] [GEOGRA…" at bounding box center [712, 348] width 1425 height 696
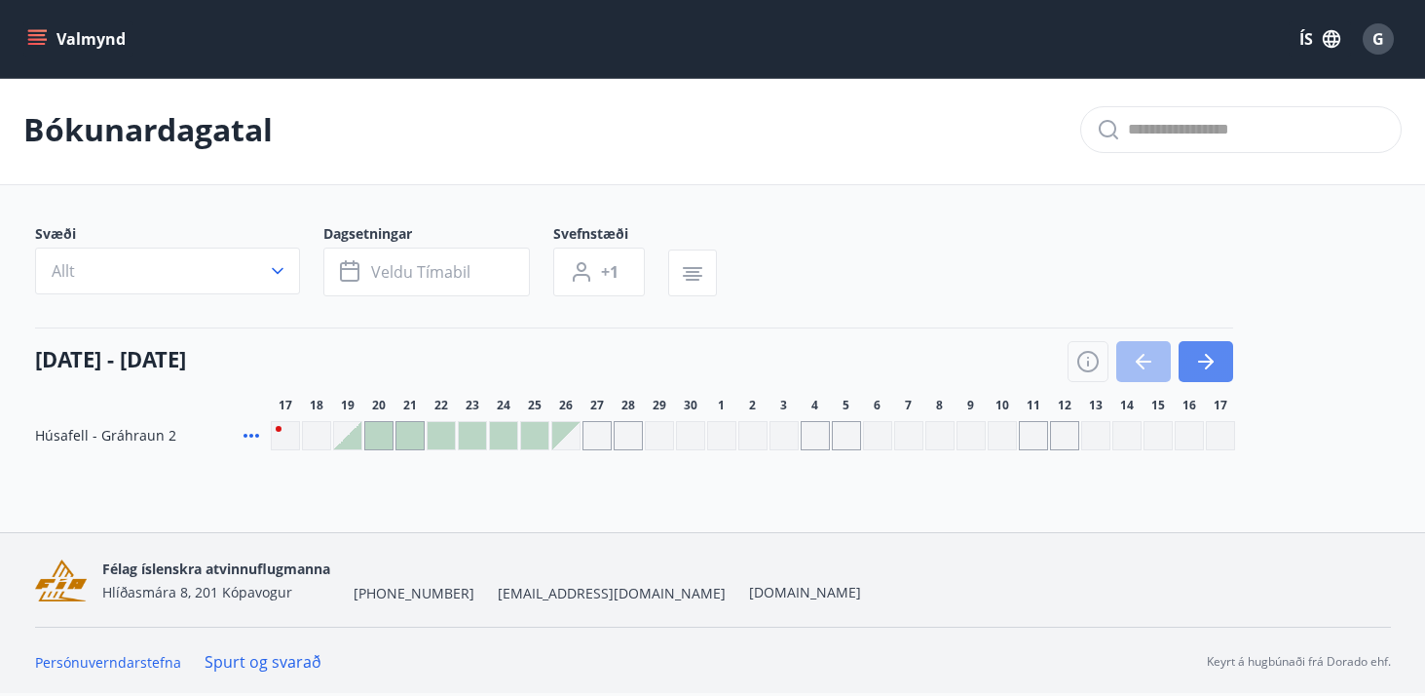
click at [1219, 373] on button "button" at bounding box center [1206, 361] width 55 height 41
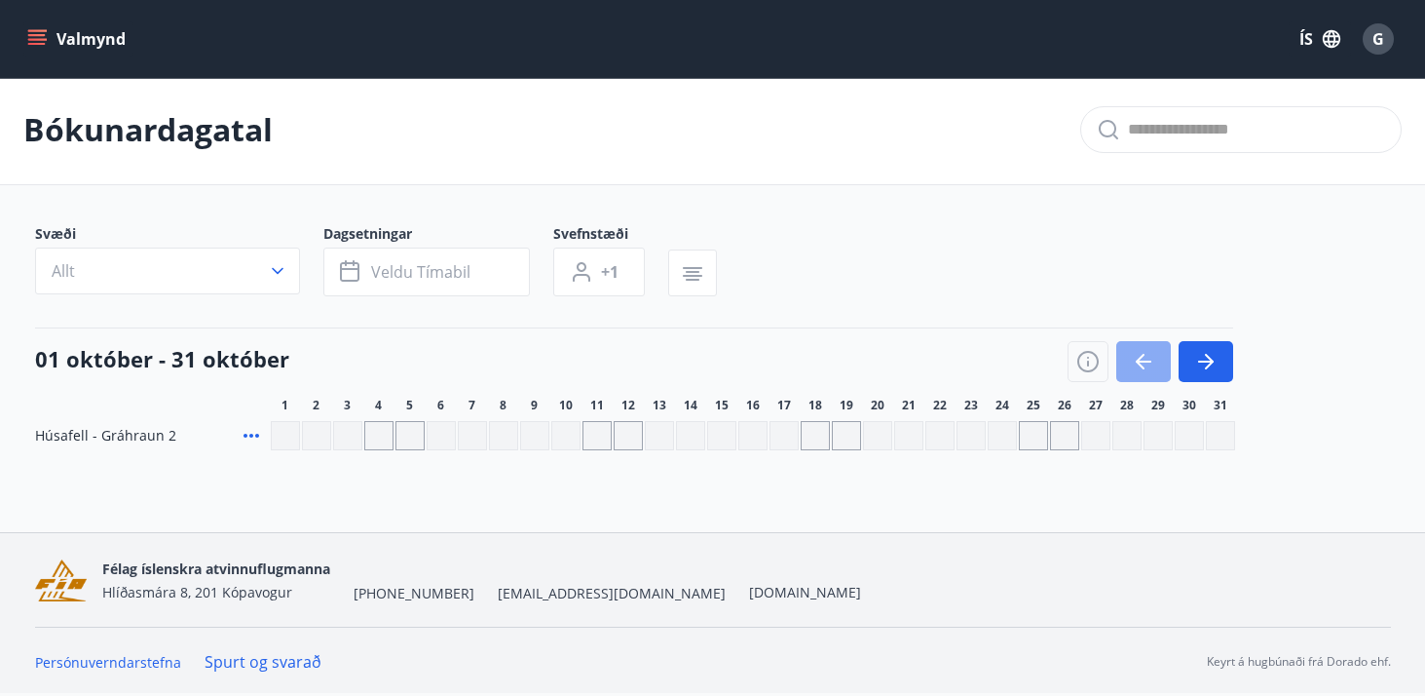
click at [1158, 371] on button "button" at bounding box center [1144, 361] width 55 height 41
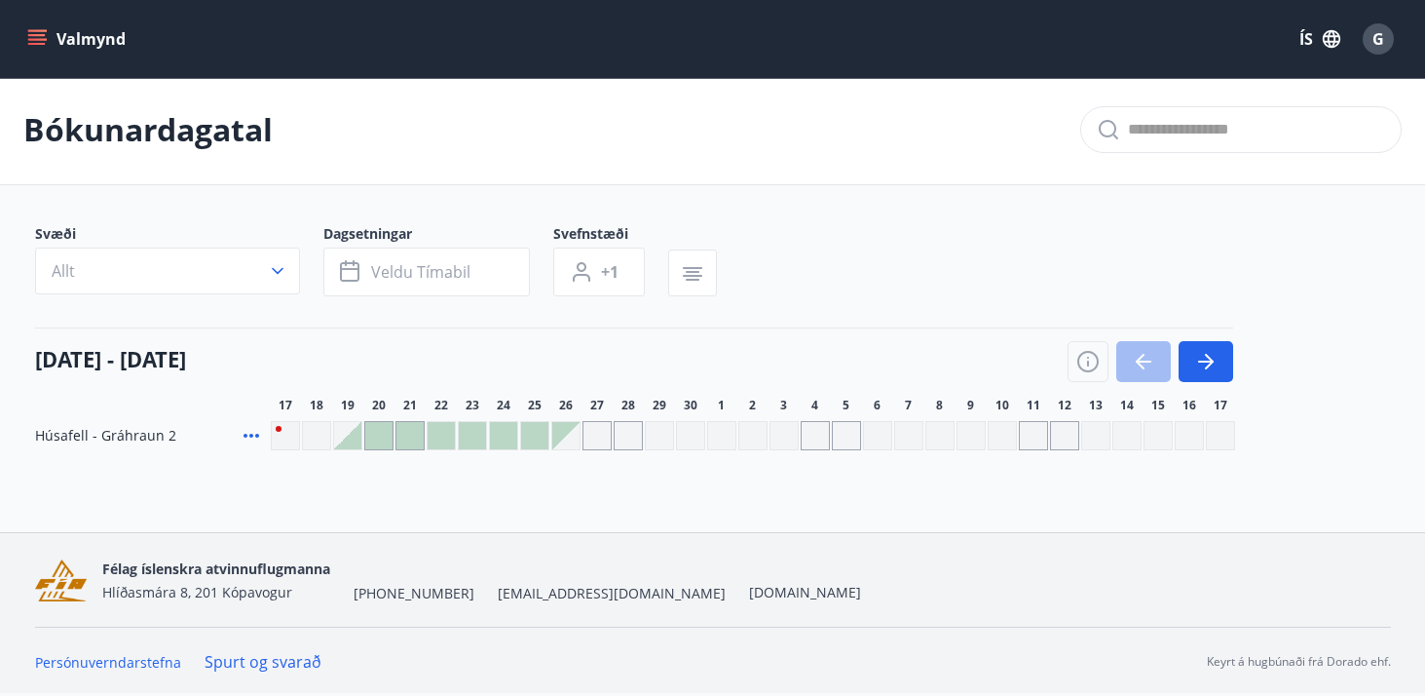
click at [384, 441] on div at bounding box center [378, 435] width 27 height 27
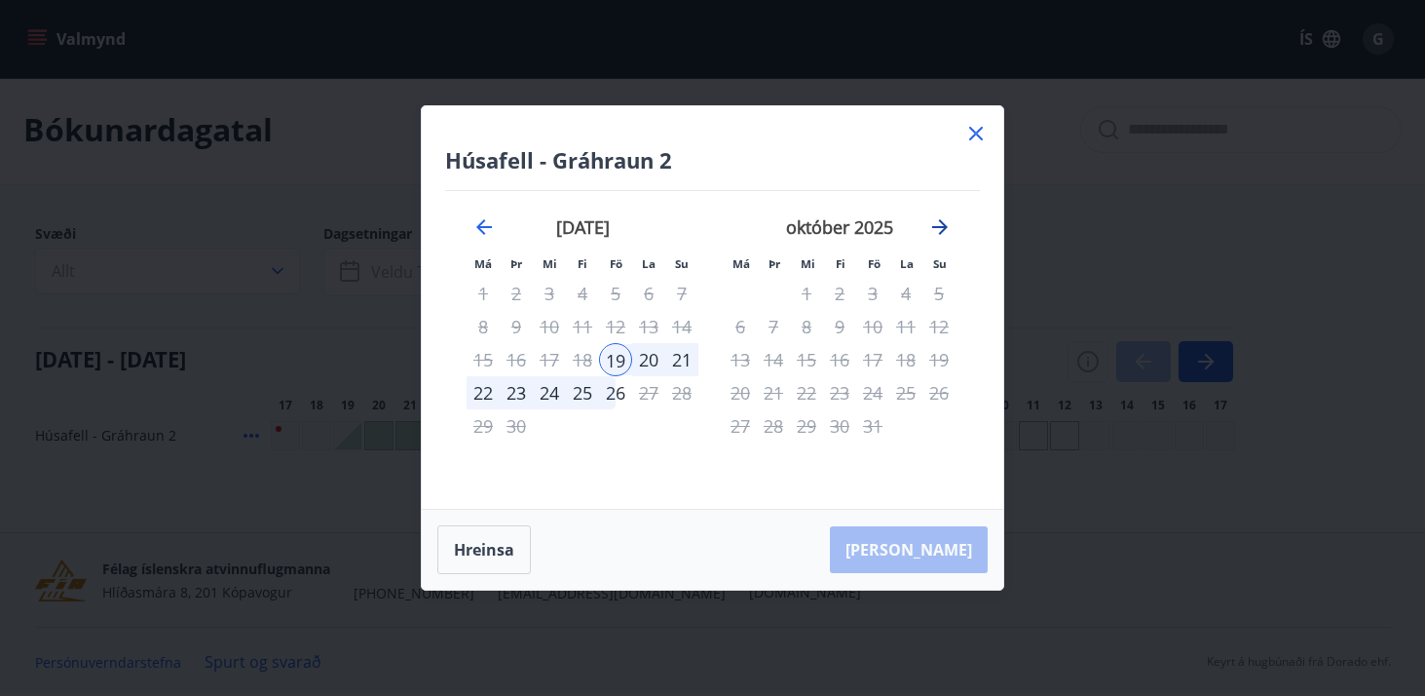
click at [945, 219] on icon "Move forward to switch to the next month." at bounding box center [939, 226] width 23 height 23
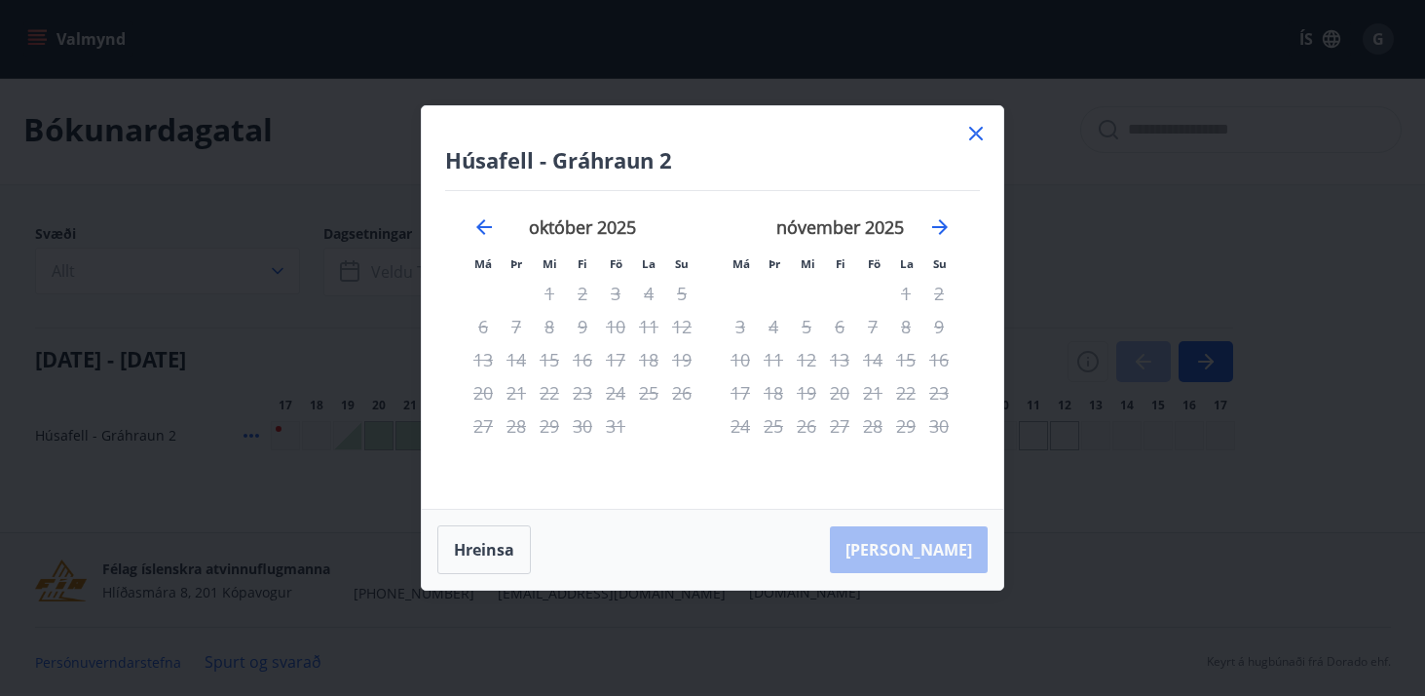
click at [974, 133] on icon at bounding box center [976, 134] width 14 height 14
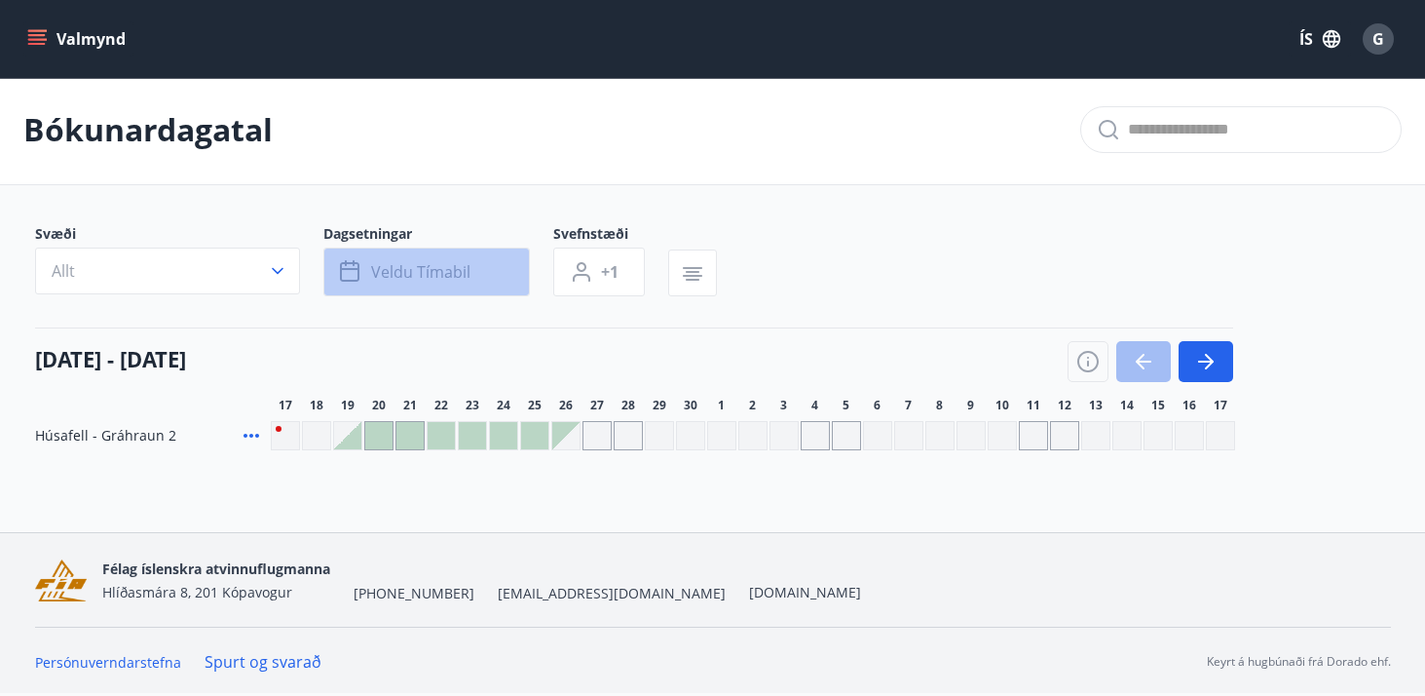
click at [371, 280] on span "Veldu tímabil" at bounding box center [420, 271] width 99 height 21
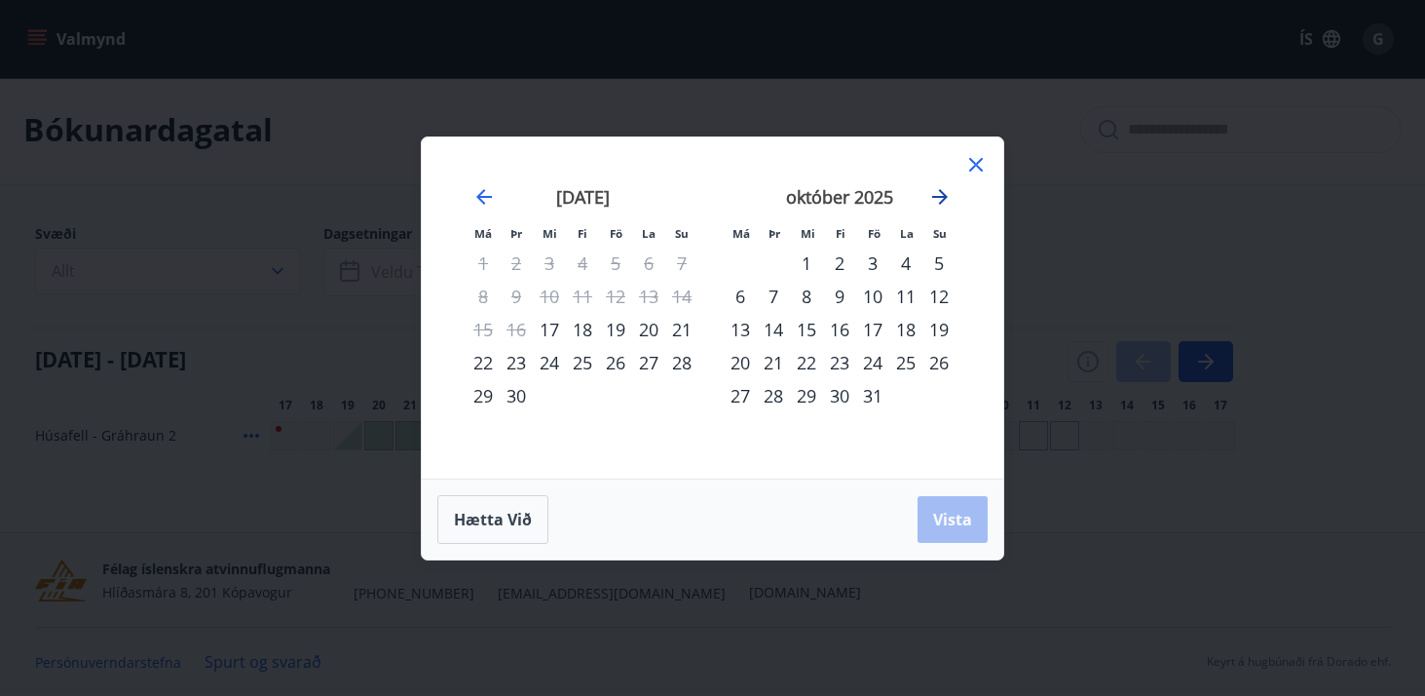
click at [935, 200] on icon "Move forward to switch to the next month." at bounding box center [939, 196] width 23 height 23
click at [921, 192] on div "desember 2025" at bounding box center [840, 204] width 232 height 86
click at [938, 192] on icon "Move forward to switch to the next month." at bounding box center [939, 196] width 23 height 23
click at [833, 265] on div "1" at bounding box center [839, 262] width 33 height 33
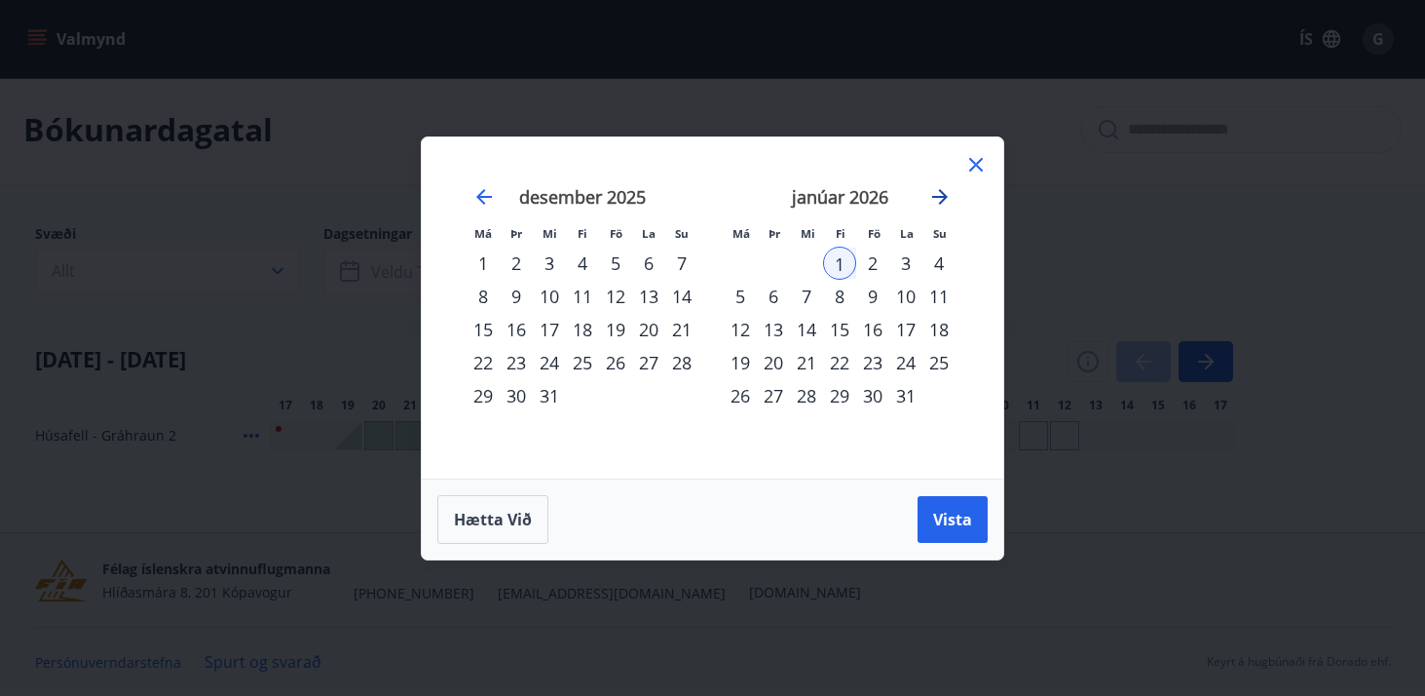
click at [945, 189] on icon "Move forward to switch to the next month." at bounding box center [939, 196] width 23 height 23
click at [847, 402] on div "30" at bounding box center [839, 395] width 33 height 33
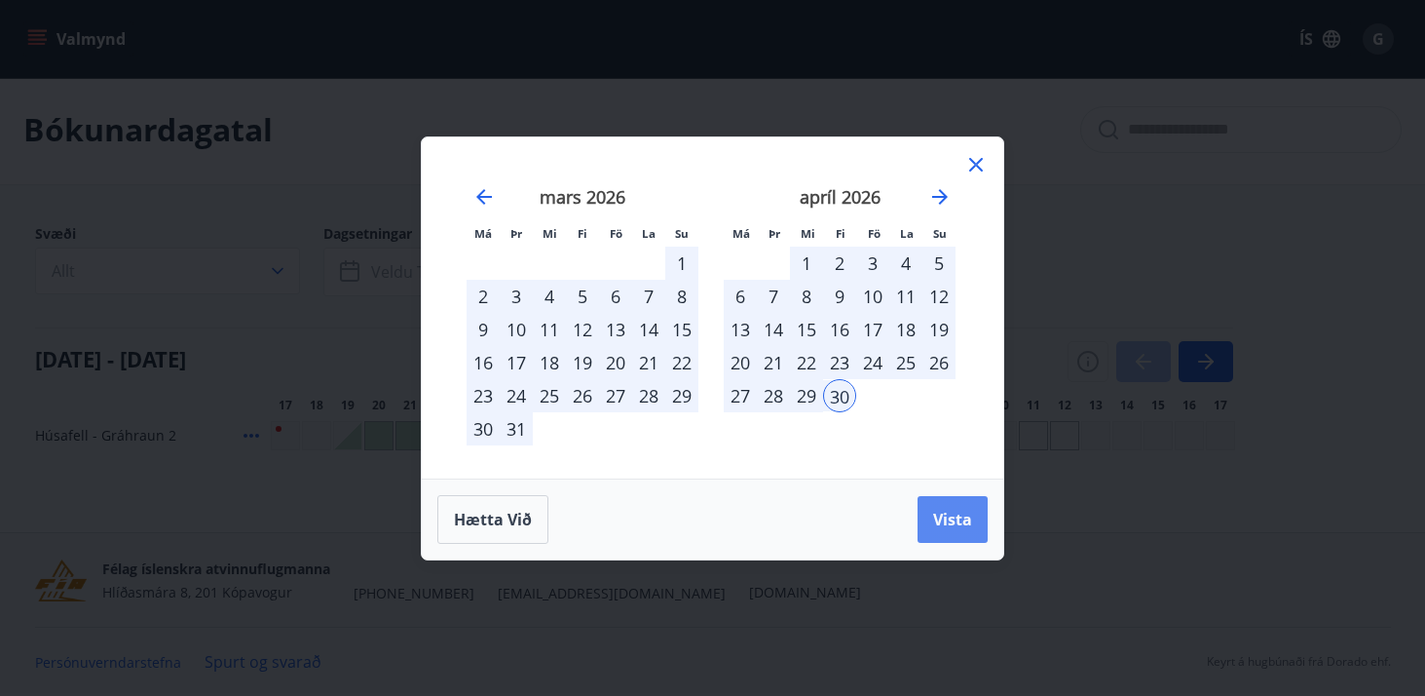
click at [964, 525] on span "Vista" at bounding box center [952, 519] width 39 height 21
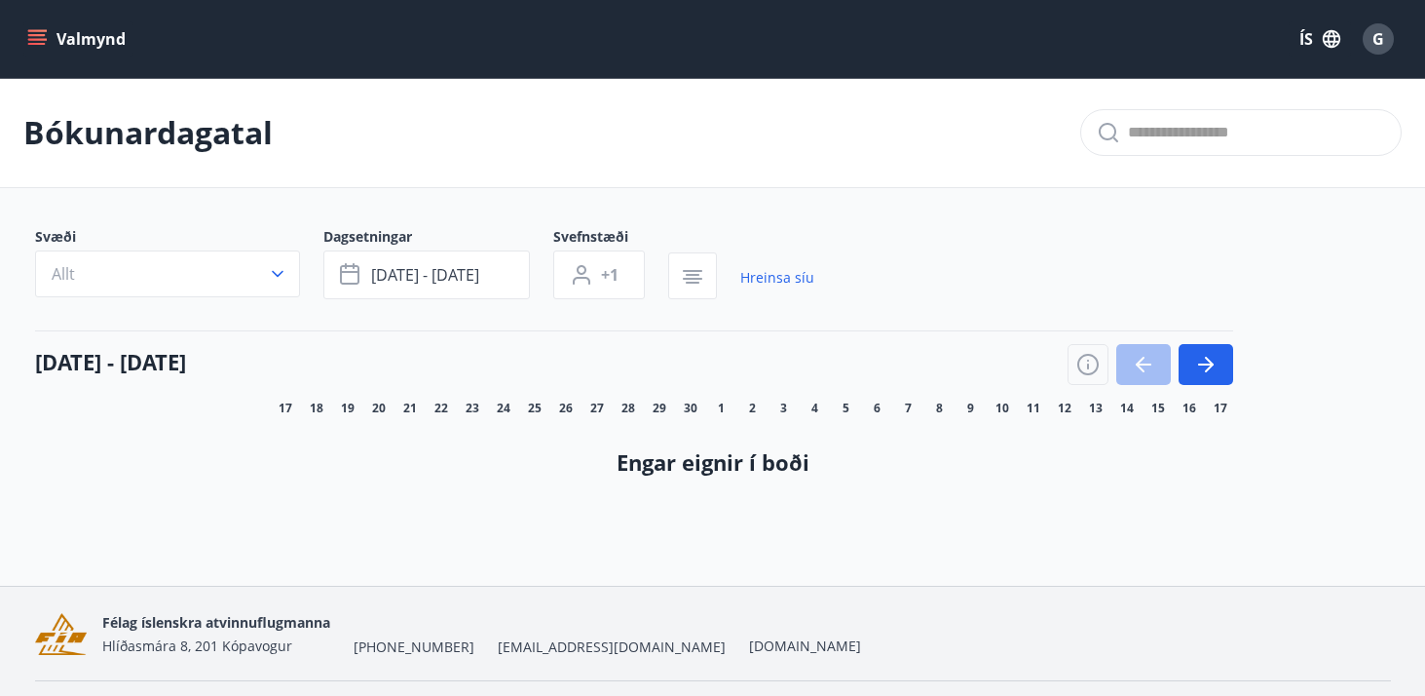
scroll to position [3, 0]
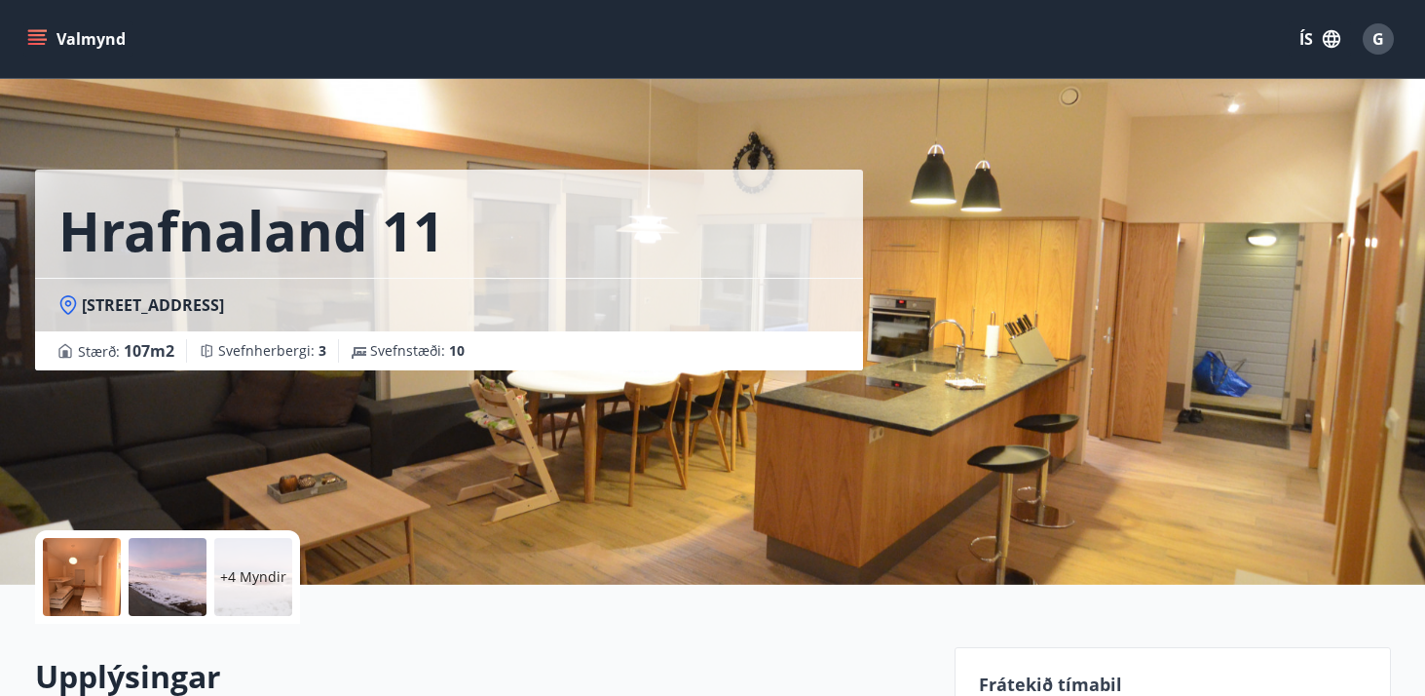
click at [38, 43] on icon "menu" at bounding box center [37, 44] width 18 height 2
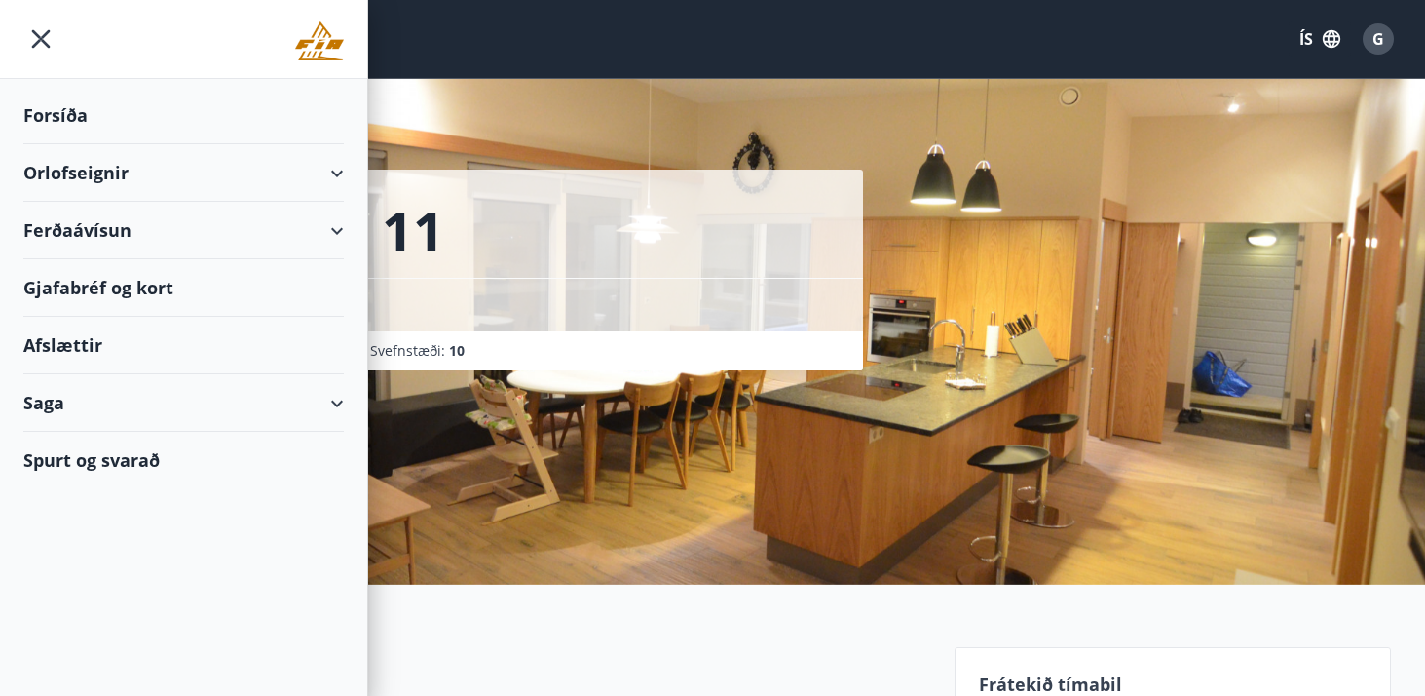
click at [75, 352] on div "Afslættir" at bounding box center [183, 345] width 321 height 57
